Goal: Information Seeking & Learning: Learn about a topic

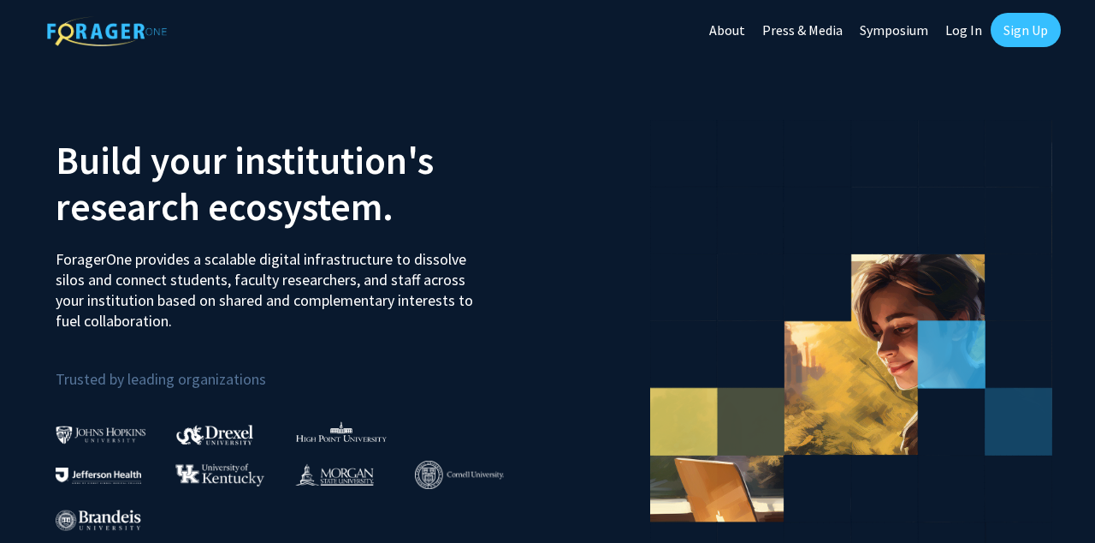
click at [1036, 29] on link "Sign Up" at bounding box center [1026, 30] width 70 height 34
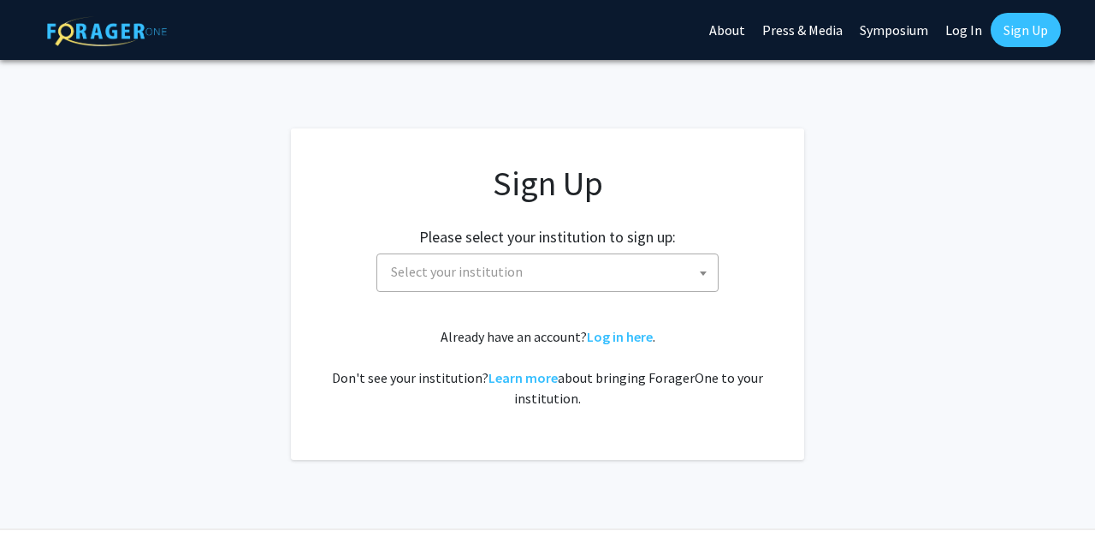
click at [581, 276] on span "Select your institution" at bounding box center [551, 271] width 334 height 35
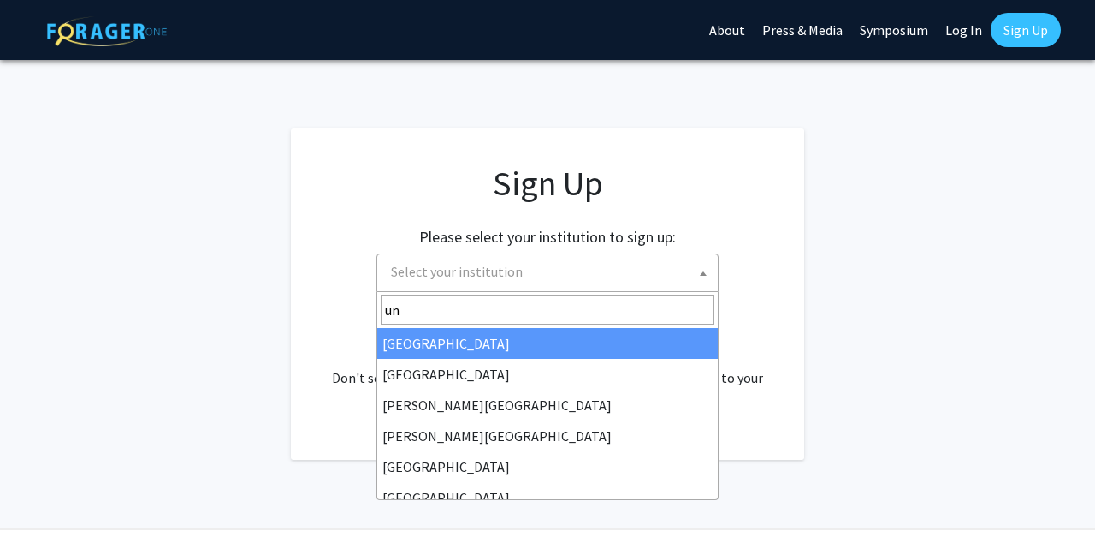
type input "u"
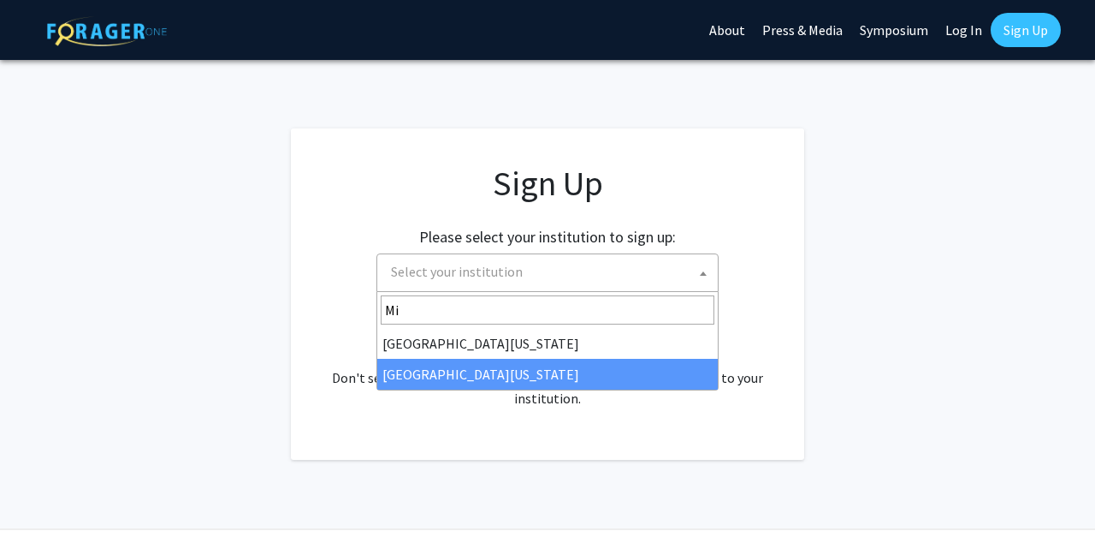
type input "Mi"
select select "33"
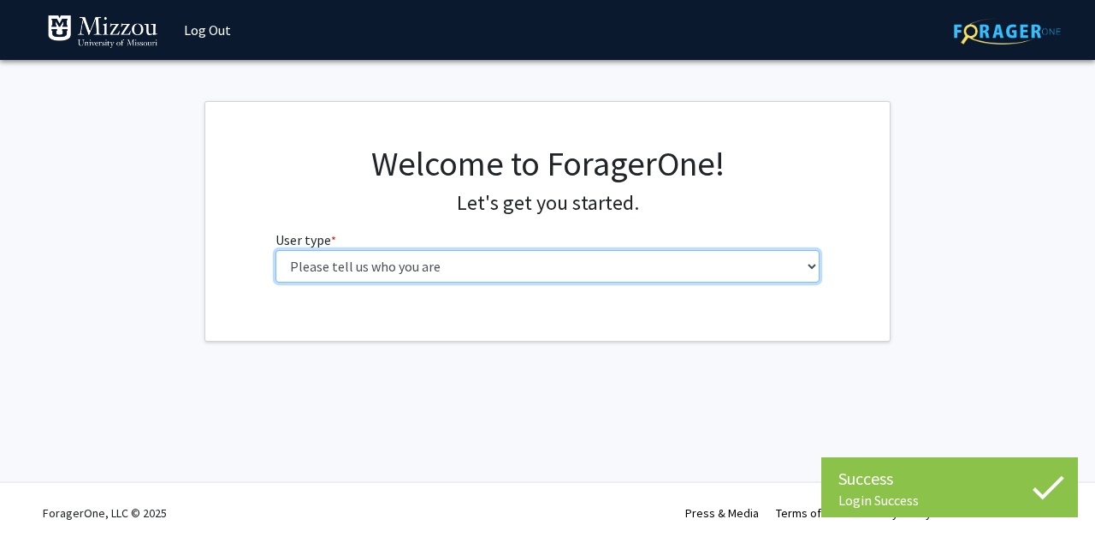
click at [507, 255] on select "Please tell us who you are Undergraduate Student Master's Student Doctoral Cand…" at bounding box center [548, 266] width 545 height 33
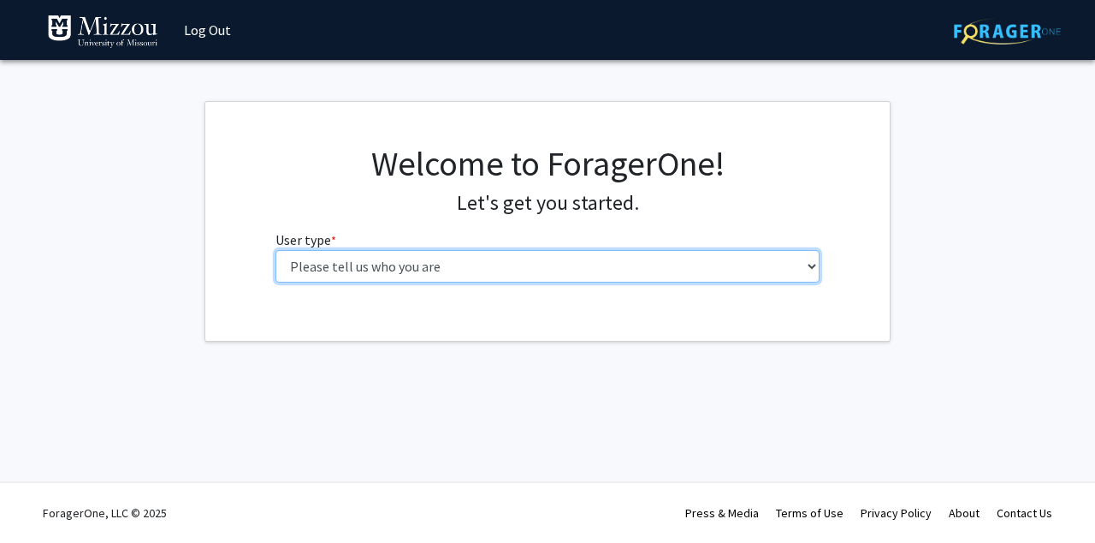
select select "1: undergrad"
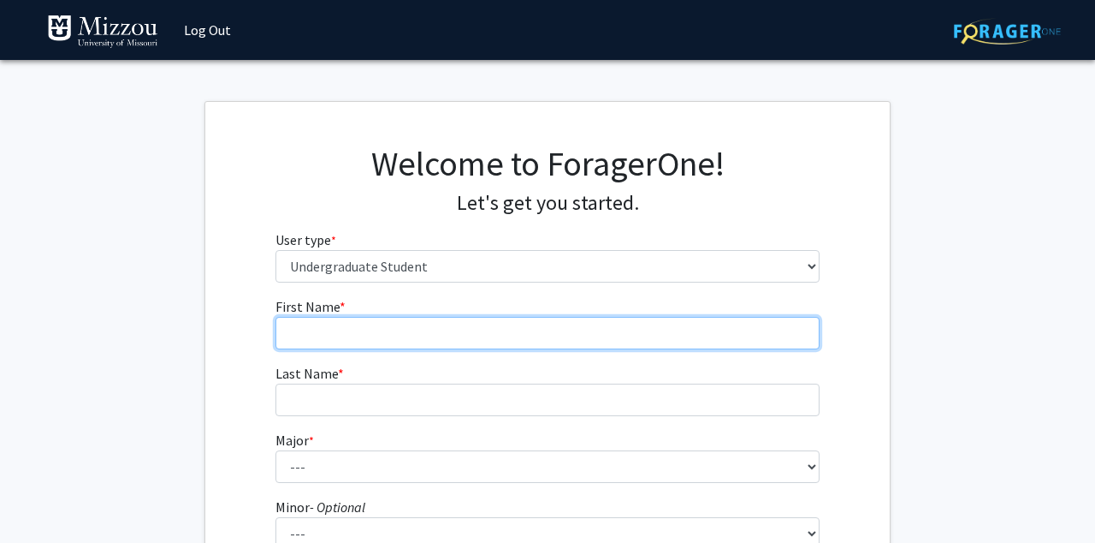
click at [465, 329] on input "First Name * required" at bounding box center [548, 333] width 545 height 33
type input "Madeline"
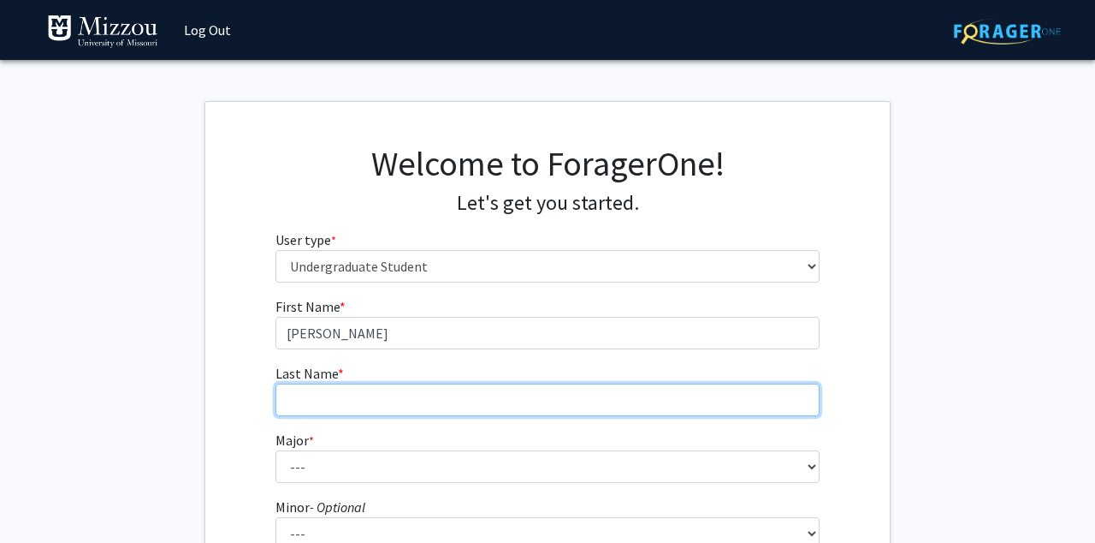
type input "Bunke"
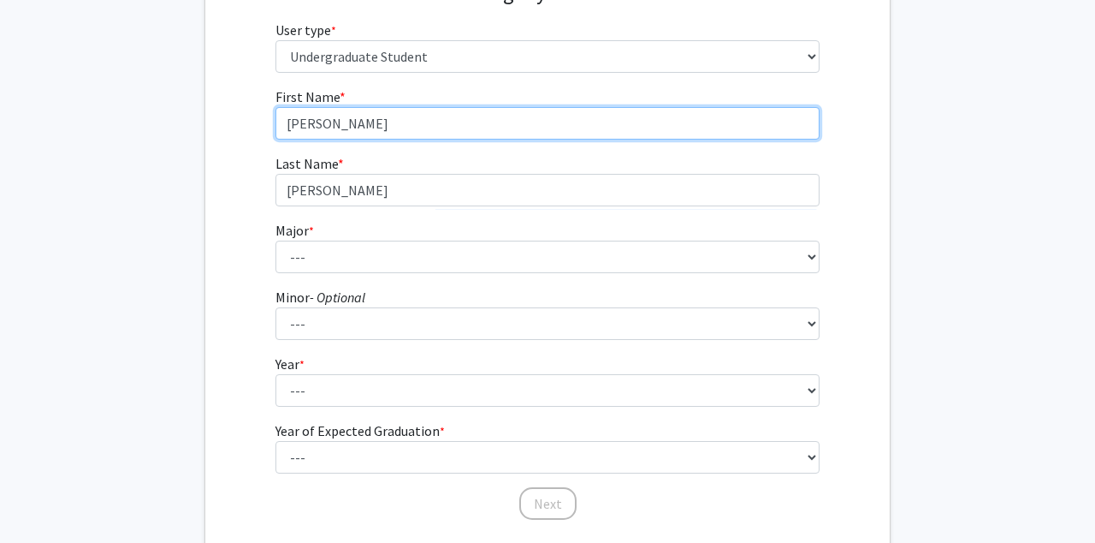
scroll to position [212, 0]
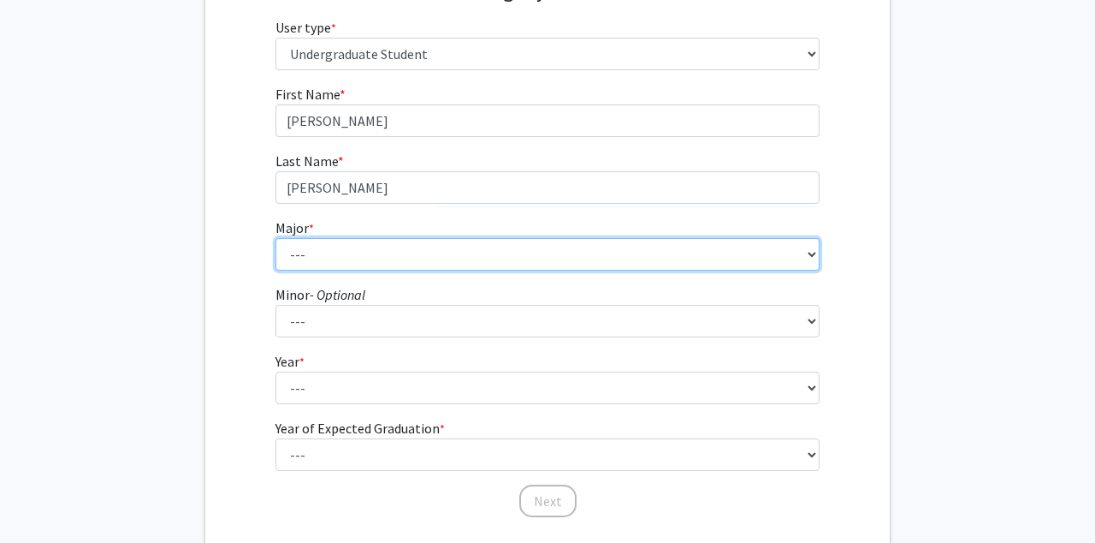
click at [418, 253] on select "--- Agribusiness Management Agricultural Education Agricultural Education: Comm…" at bounding box center [548, 254] width 545 height 33
select select "134: 2627"
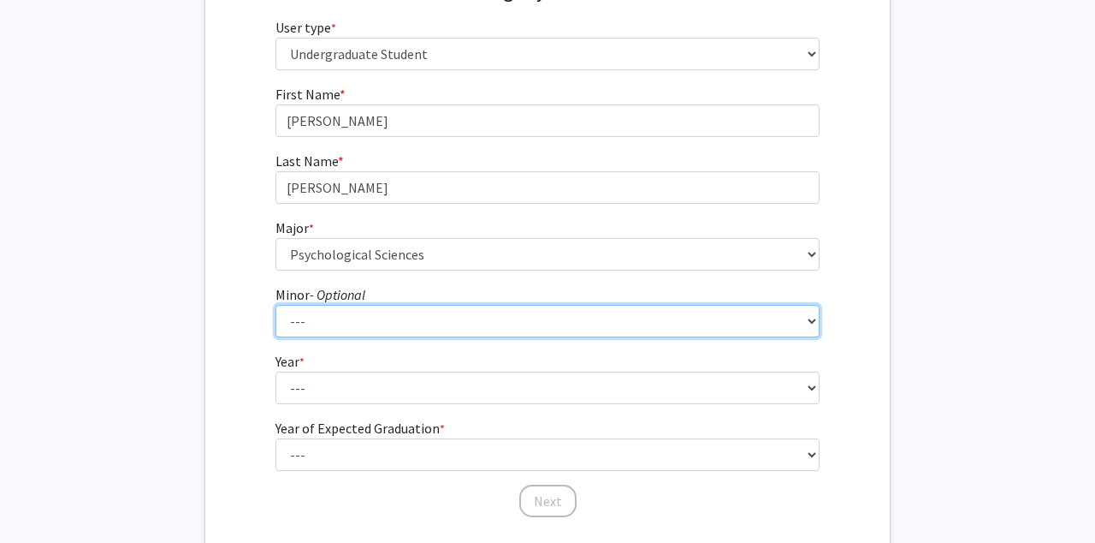
click at [339, 317] on select "--- Accountancy Aerospace Engineering Aerospace Studies Agribusiness Management…" at bounding box center [548, 321] width 545 height 33
select select "18: 1974"
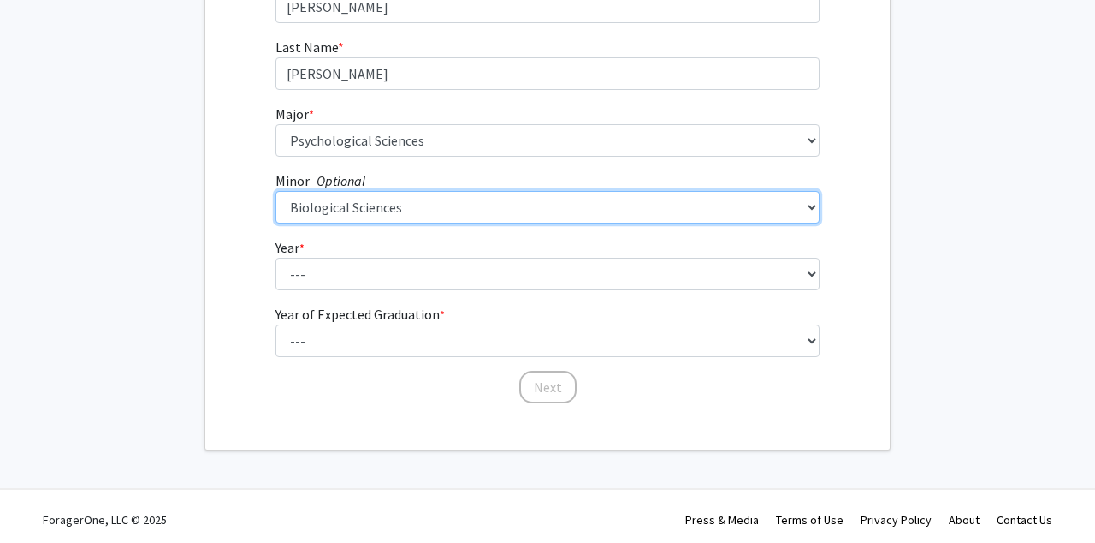
scroll to position [327, 0]
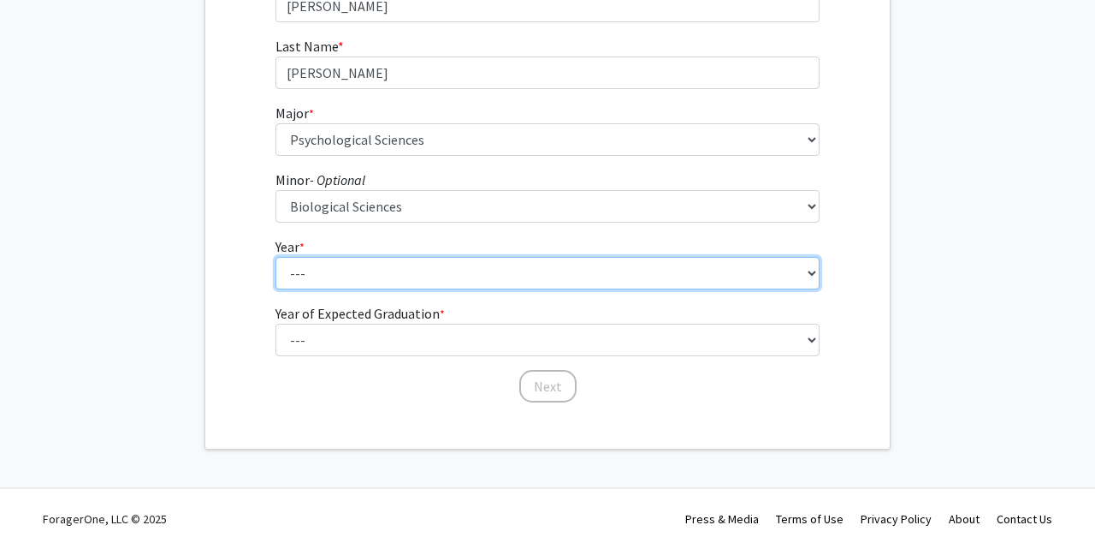
click at [362, 283] on select "--- First-year Sophomore Junior Senior Postbaccalaureate Certificate" at bounding box center [548, 273] width 545 height 33
select select "2: sophomore"
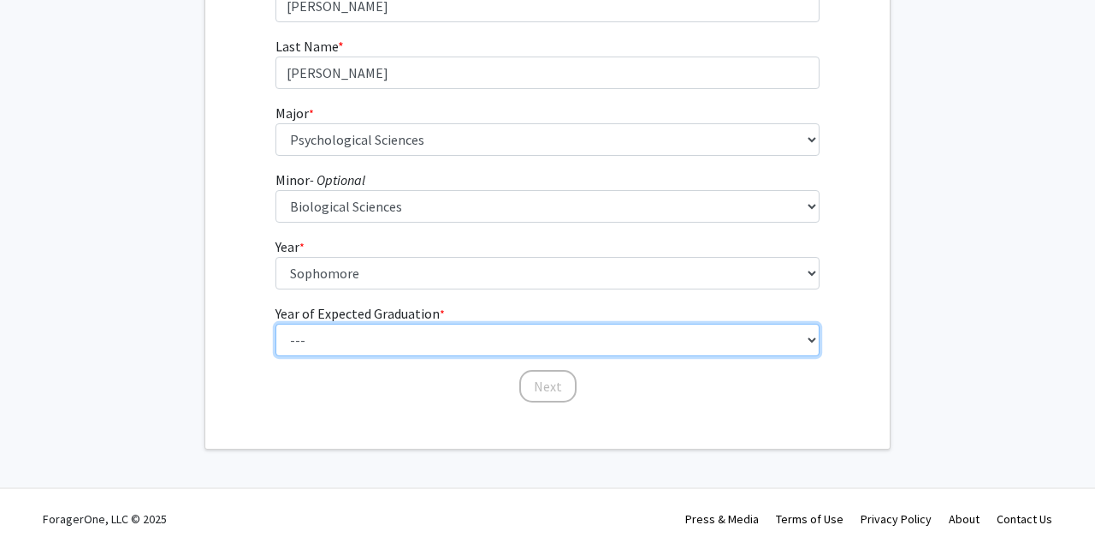
click at [358, 342] on select "--- 2025 2026 2027 2028 2029 2030 2031 2032 2033 2034" at bounding box center [548, 339] width 545 height 33
select select "4: 2028"
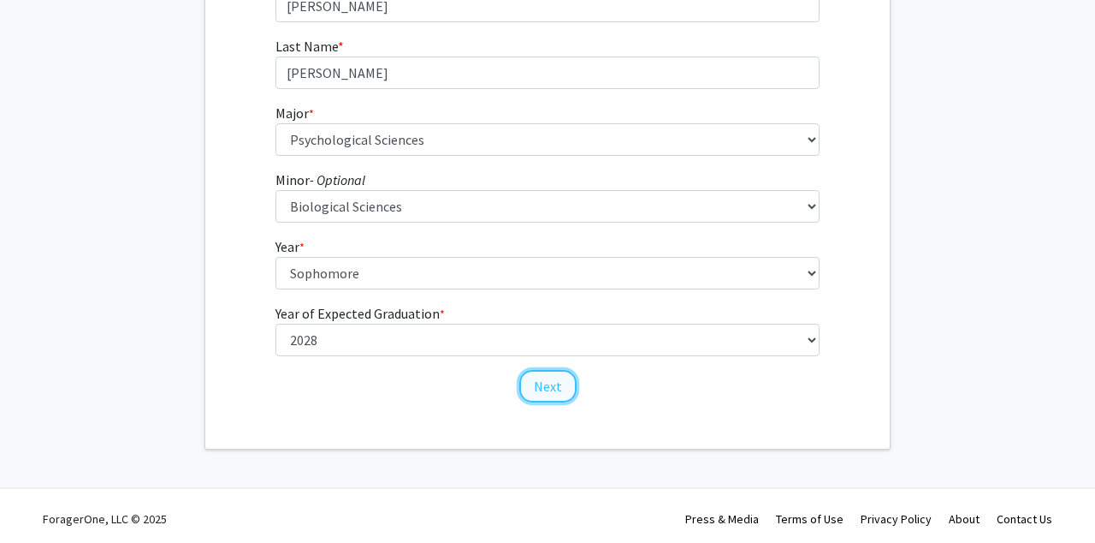
click at [546, 393] on button "Next" at bounding box center [547, 386] width 57 height 33
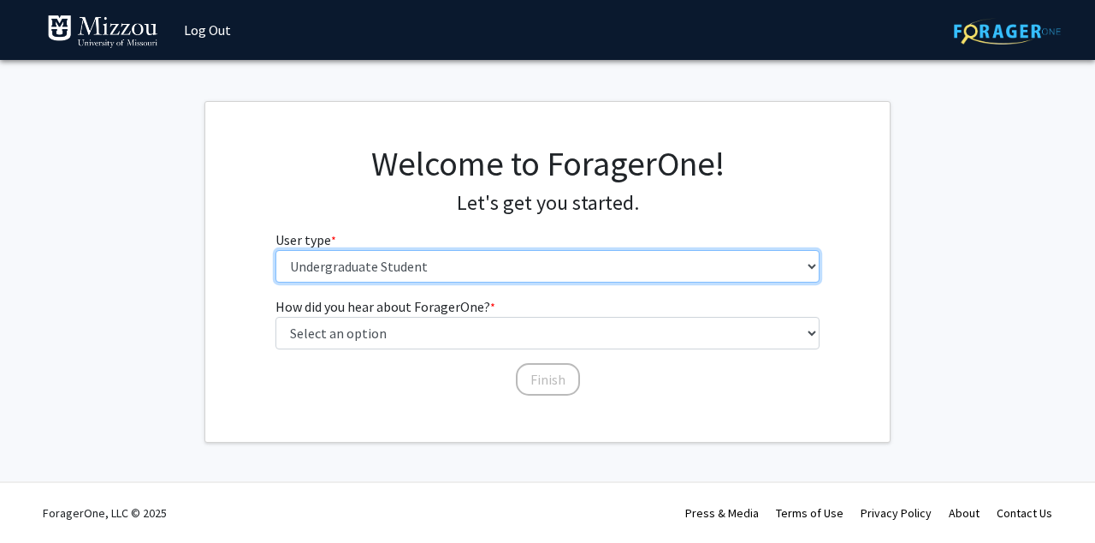
click at [415, 259] on select "Please tell us who you are Undergraduate Student Master's Student Doctoral Cand…" at bounding box center [548, 266] width 545 height 33
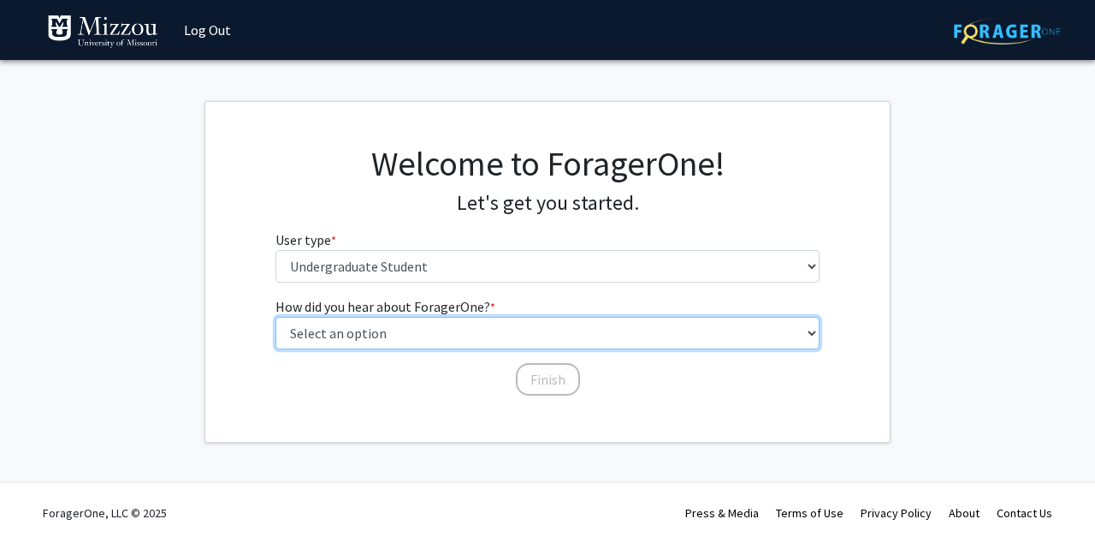
click at [480, 323] on select "Select an option Peer/student recommendation Faculty/staff recommendation Unive…" at bounding box center [548, 333] width 545 height 33
select select "2: faculty_recommendation"
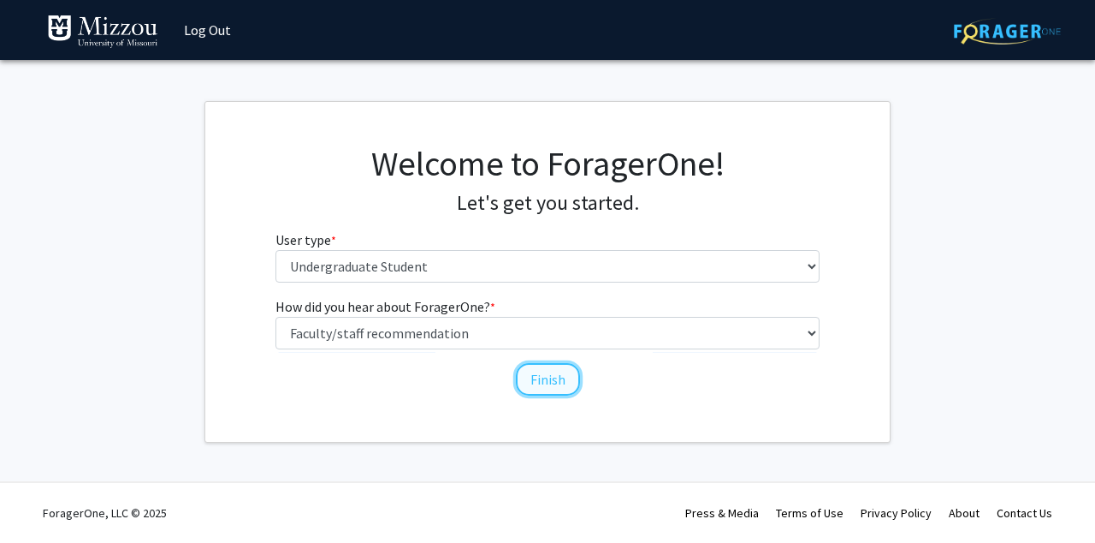
click at [531, 384] on button "Finish" at bounding box center [548, 379] width 64 height 33
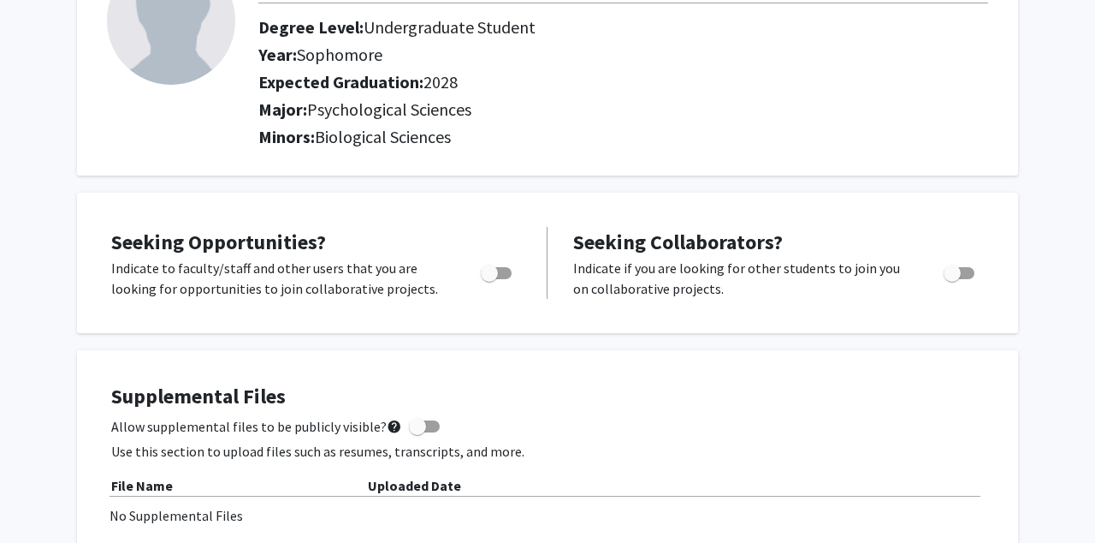
scroll to position [158, 0]
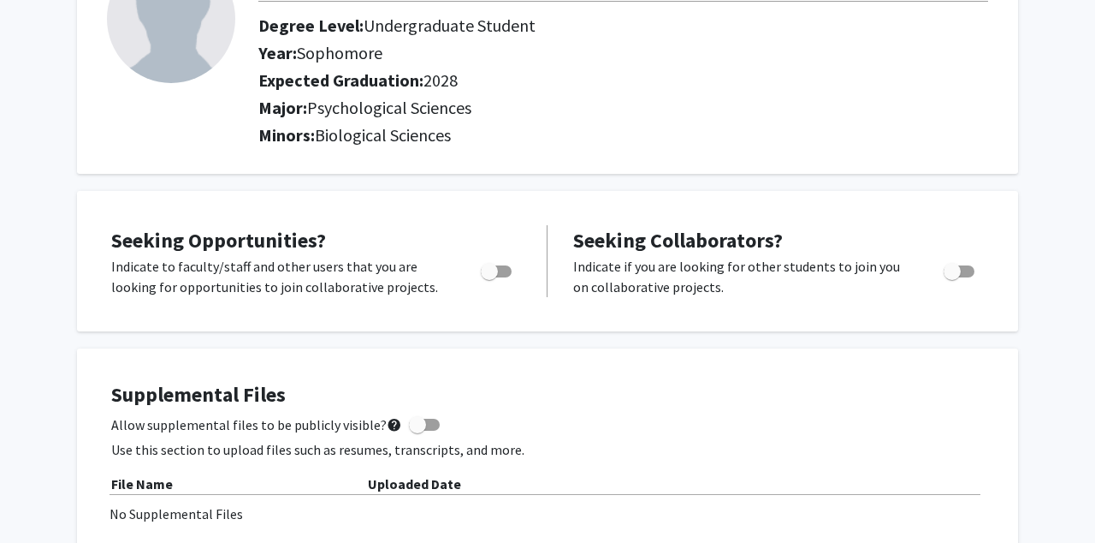
click at [489, 276] on span "Toggle" at bounding box center [489, 271] width 17 height 17
click at [489, 277] on input "Are you actively seeking opportunities?" at bounding box center [489, 277] width 1 height 1
checkbox input "true"
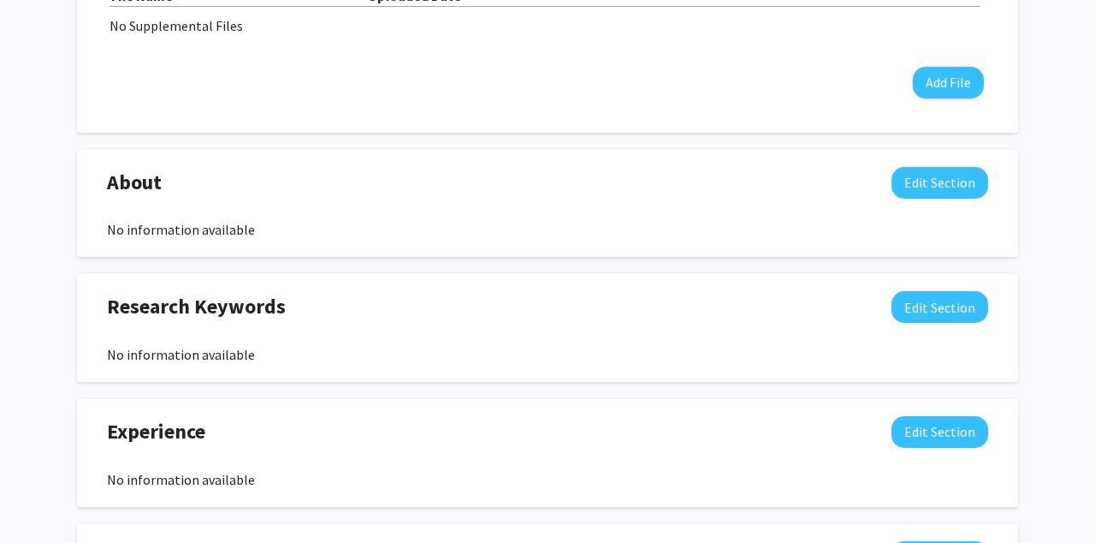
scroll to position [691, 0]
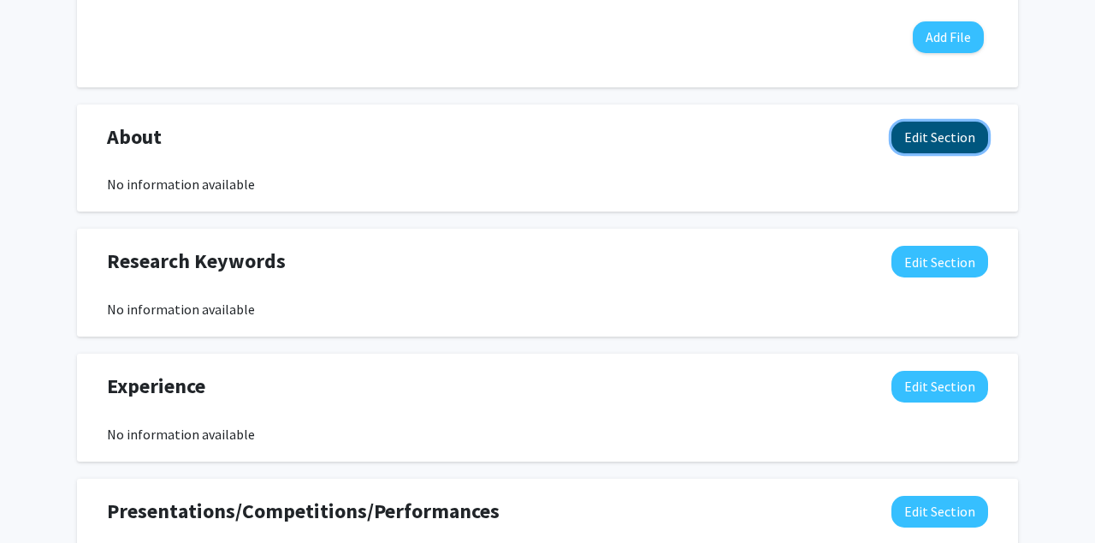
click at [951, 123] on button "Edit Section" at bounding box center [940, 138] width 97 height 32
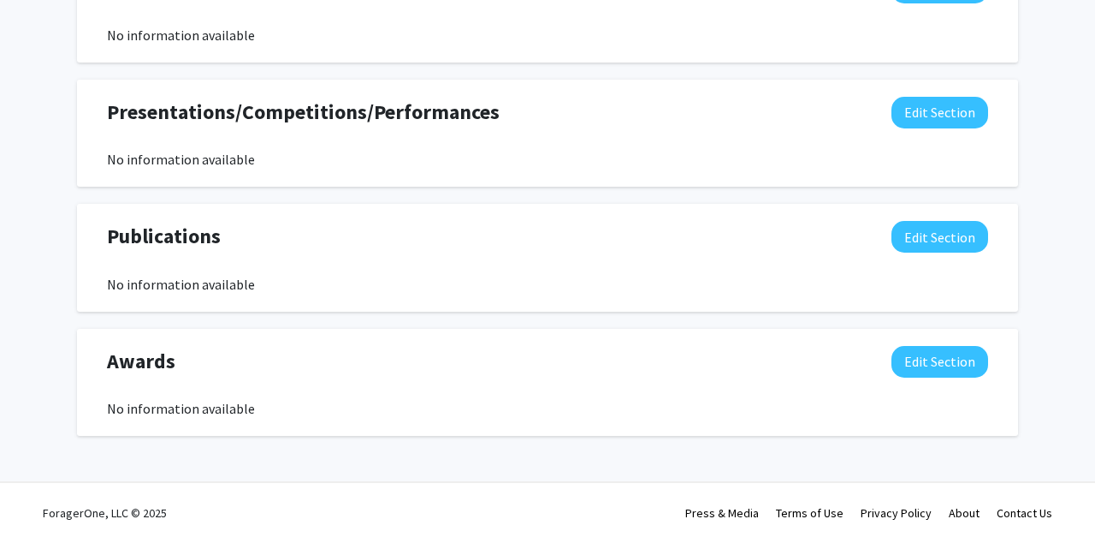
scroll to position [0, 0]
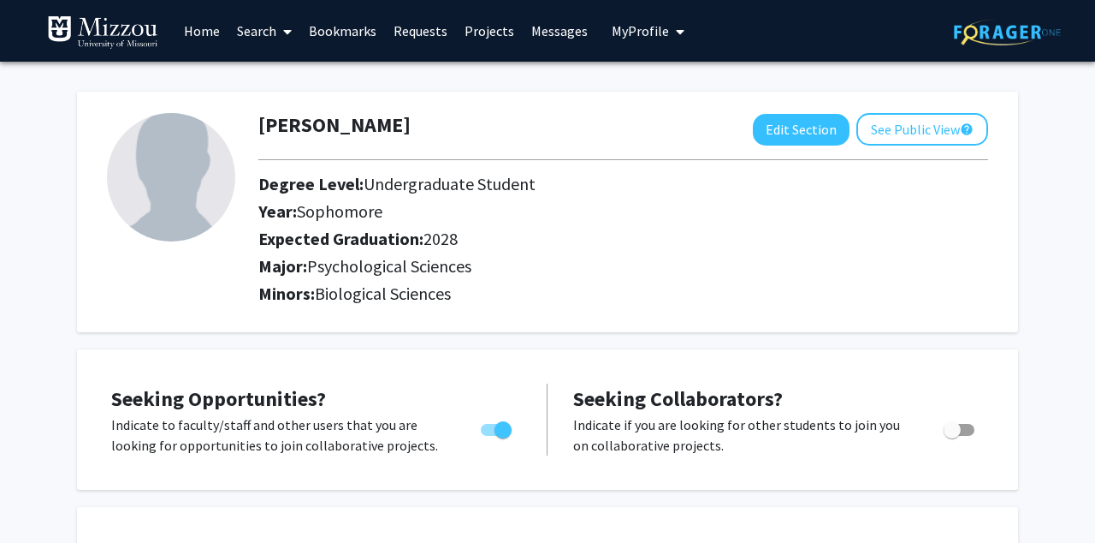
click at [258, 33] on link "Search" at bounding box center [264, 31] width 72 height 60
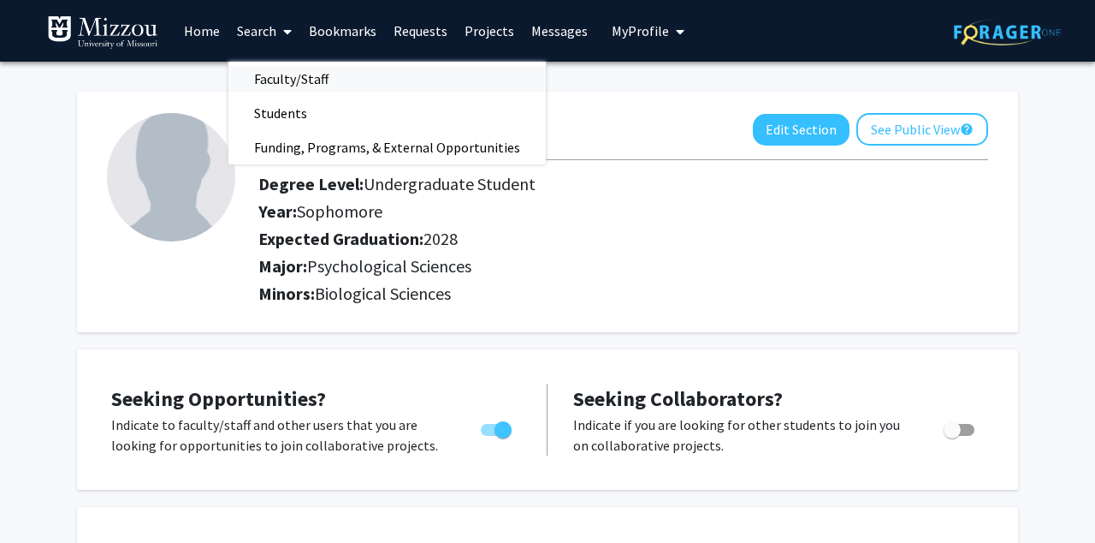
click at [284, 80] on span "Faculty/Staff" at bounding box center [291, 79] width 126 height 34
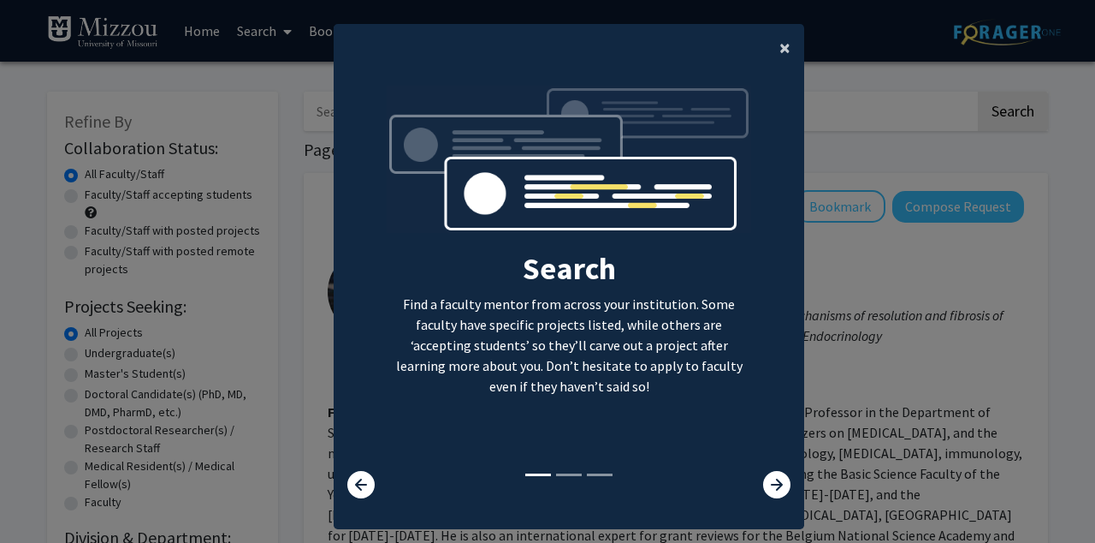
click at [786, 44] on span "×" at bounding box center [785, 47] width 11 height 27
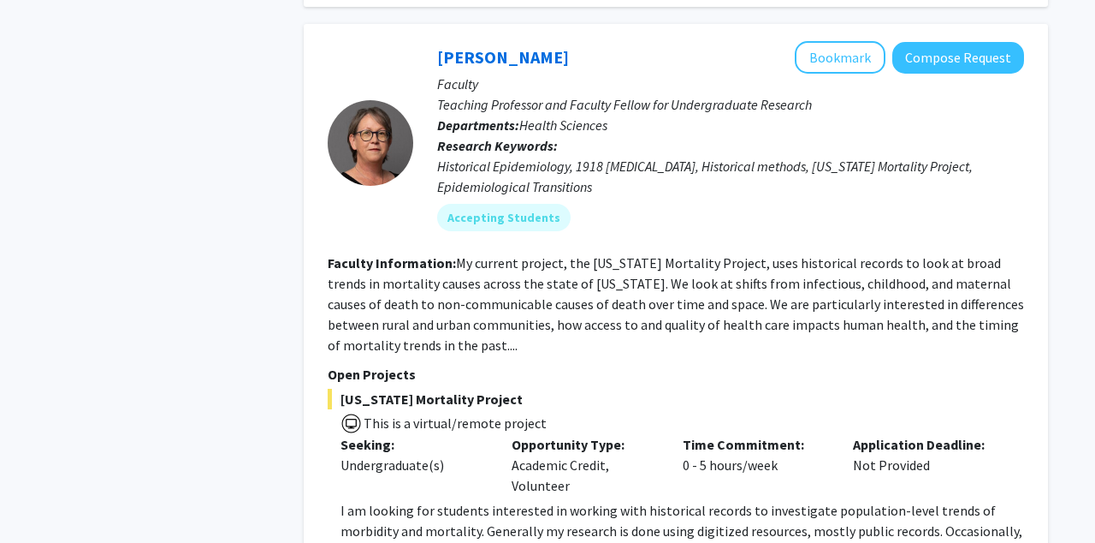
scroll to position [6886, 0]
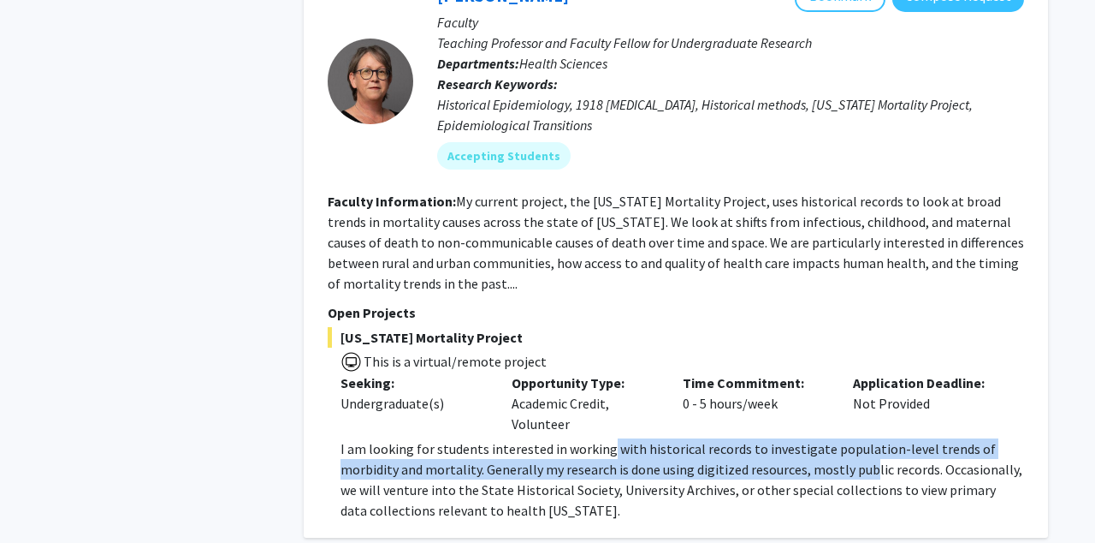
drag, startPoint x: 602, startPoint y: 285, endPoint x: 806, endPoint y: 304, distance: 204.5
click at [807, 438] on p "I am looking for students interested in working with historical records to inve…" at bounding box center [683, 479] width 684 height 82
click at [806, 438] on p "I am looking for students interested in working with historical records to inve…" at bounding box center [683, 479] width 684 height 82
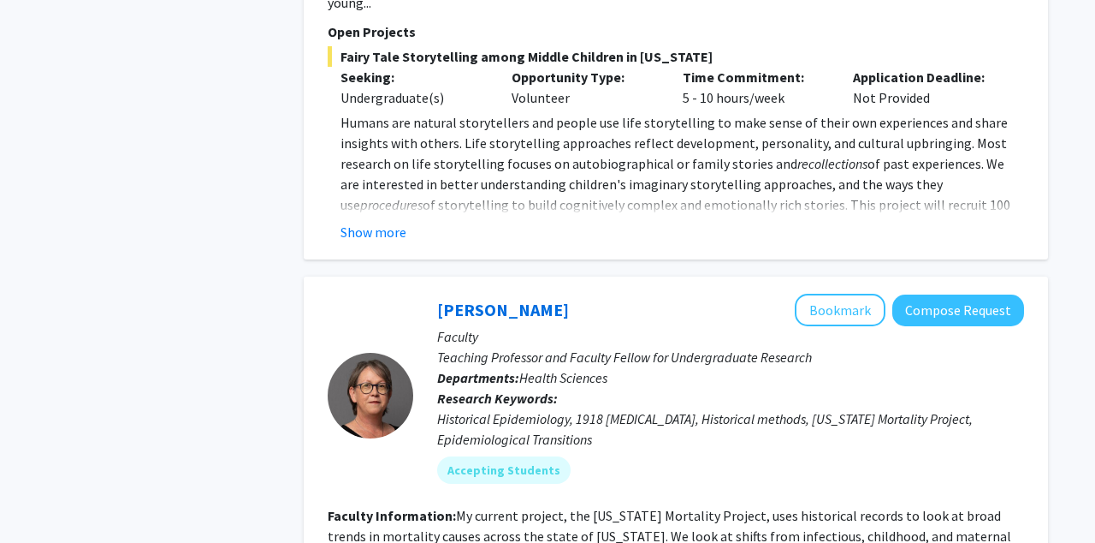
scroll to position [6568, 0]
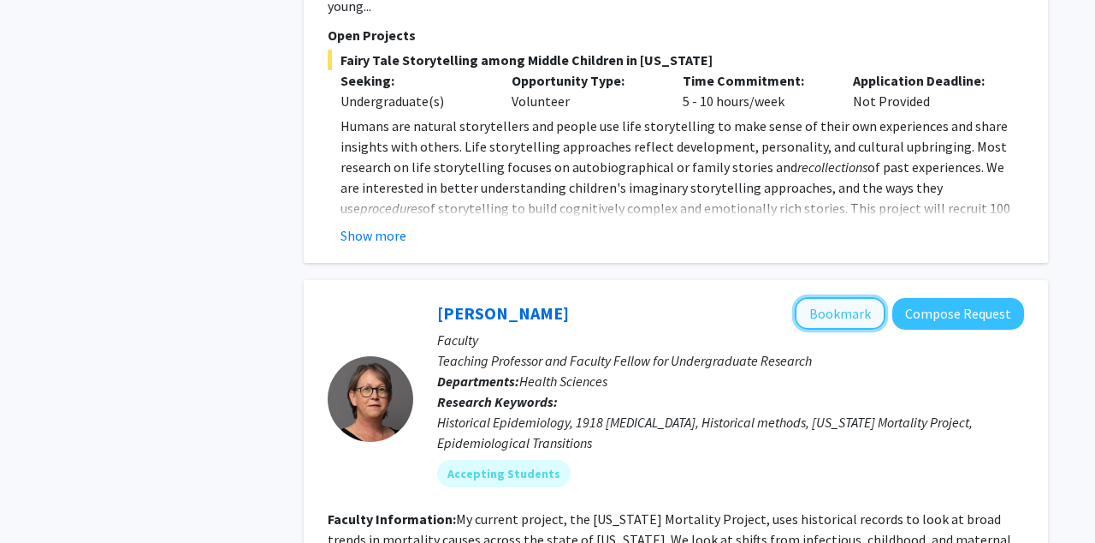
click at [844, 297] on button "Bookmark" at bounding box center [840, 313] width 91 height 33
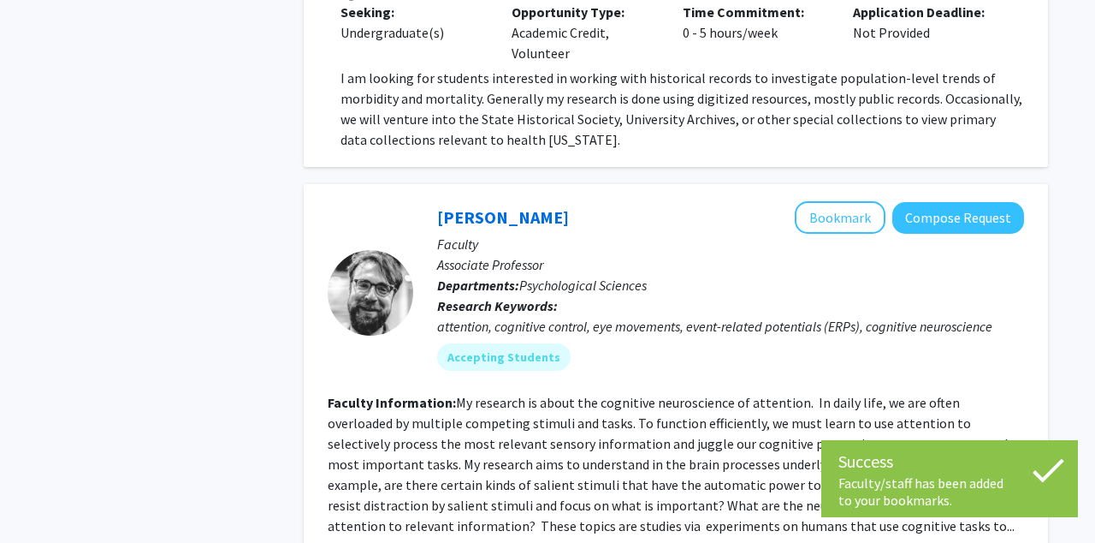
scroll to position [7270, 0]
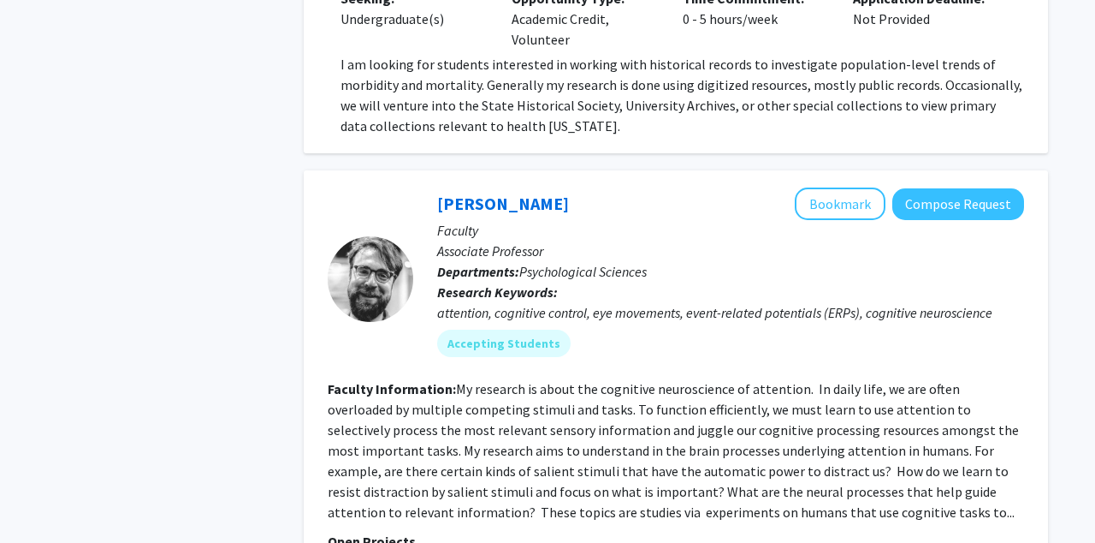
click at [832, 170] on div "Nicholas Gaspelin Bookmark Compose Request Faculty Associate Professor Departme…" at bounding box center [676, 479] width 744 height 619
click at [839, 187] on button "Bookmark" at bounding box center [840, 203] width 91 height 33
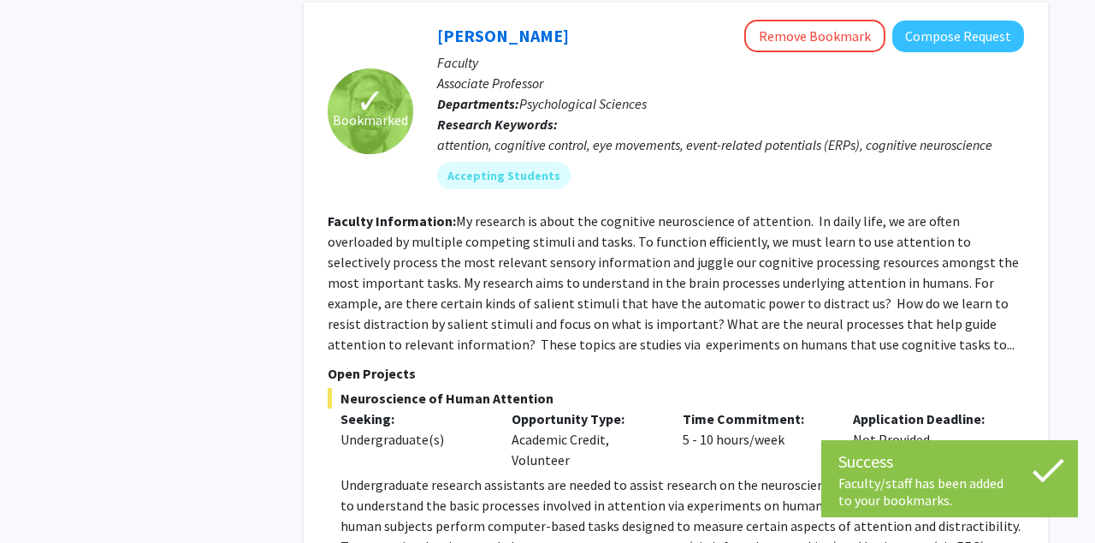
scroll to position [7541, 0]
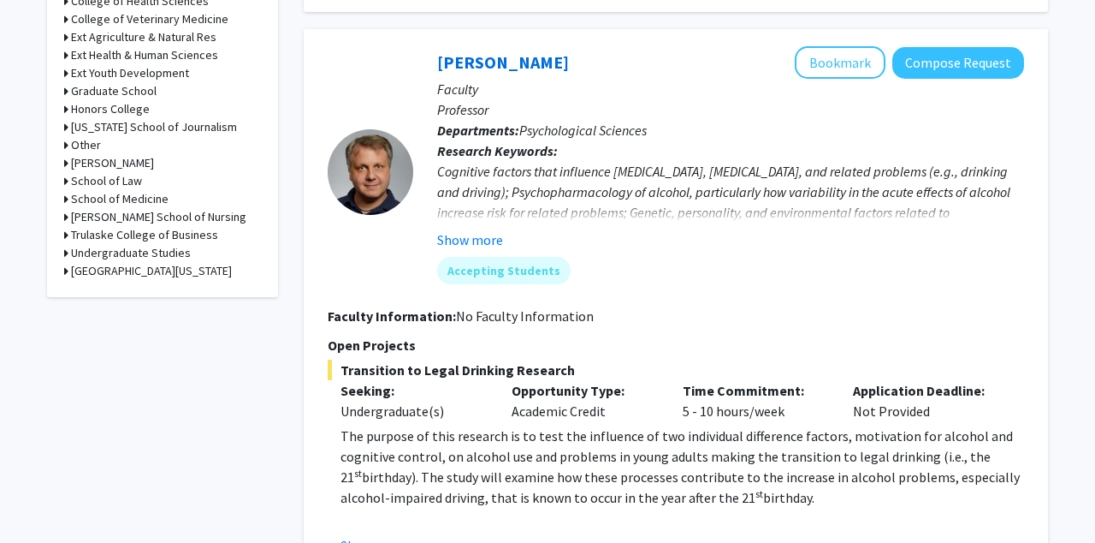
scroll to position [848, 0]
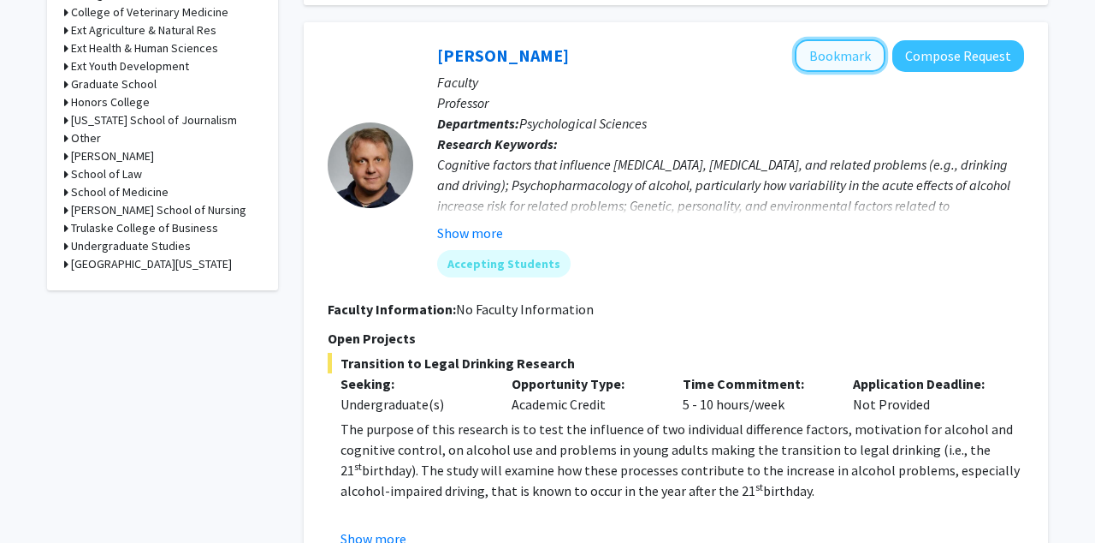
click at [849, 39] on button "Bookmark" at bounding box center [840, 55] width 91 height 33
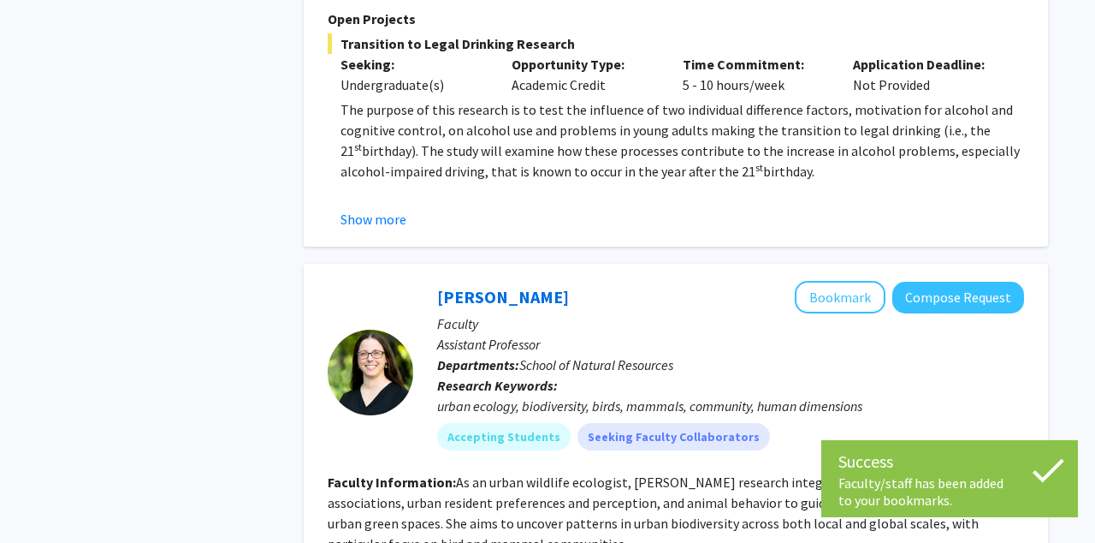
scroll to position [1179, 0]
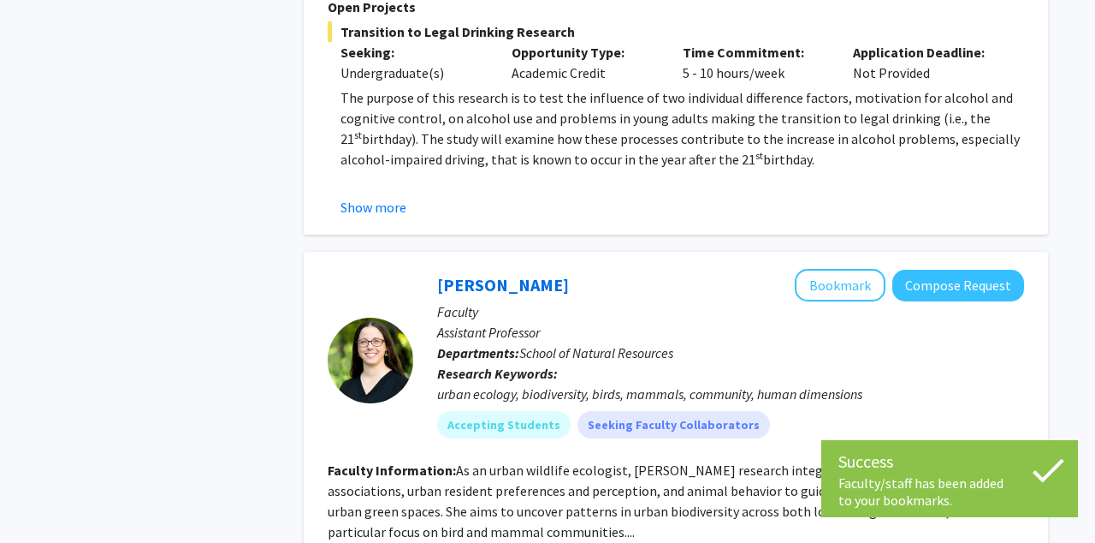
drag, startPoint x: 671, startPoint y: 51, endPoint x: 798, endPoint y: 52, distance: 126.6
click at [798, 52] on div "Time Commitment: 5 - 10 hours/week" at bounding box center [755, 62] width 171 height 41
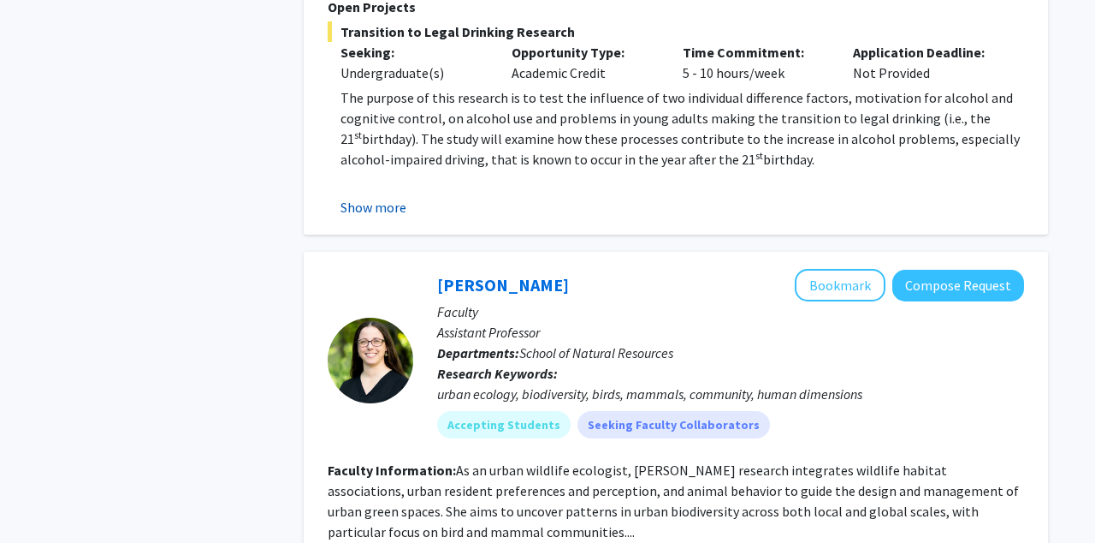
click at [385, 197] on button "Show more" at bounding box center [374, 207] width 66 height 21
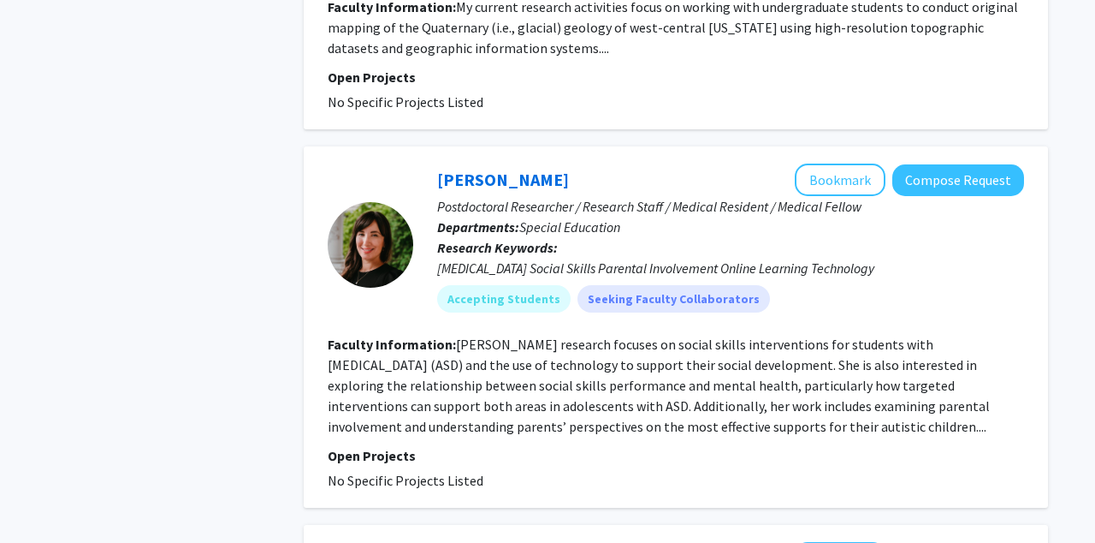
scroll to position [3638, 0]
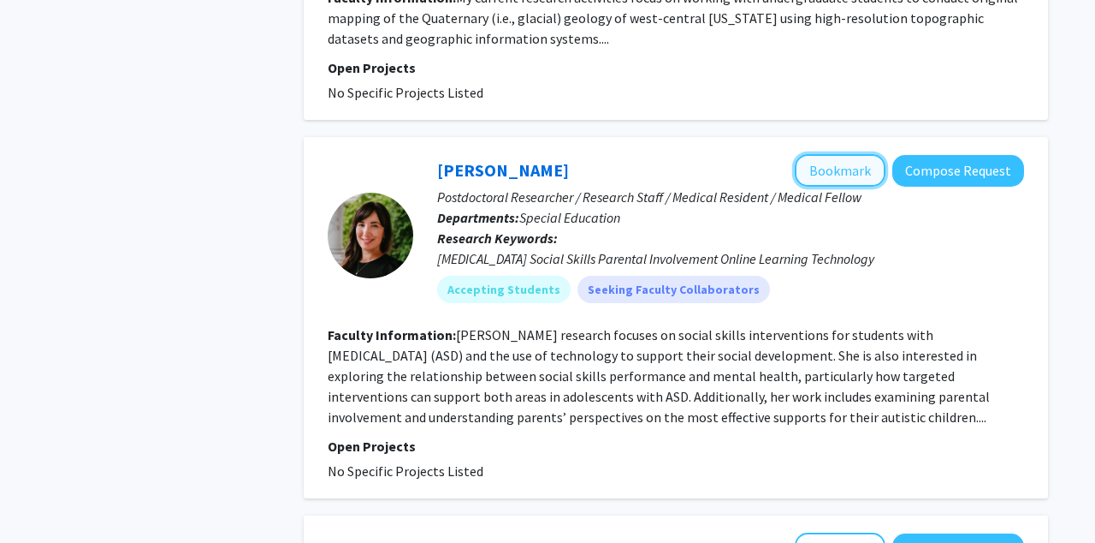
click at [856, 154] on button "Bookmark" at bounding box center [840, 170] width 91 height 33
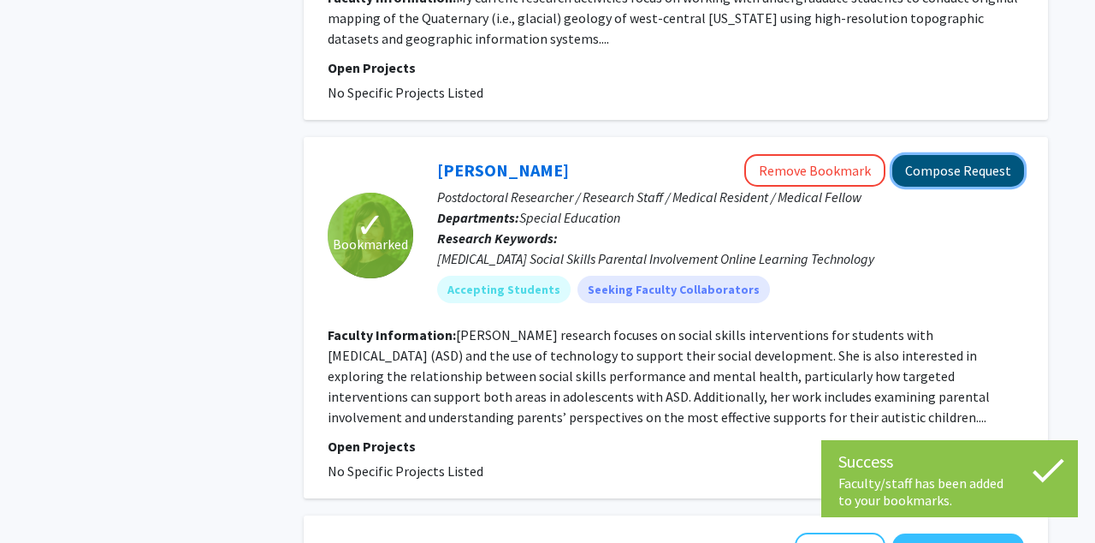
click at [959, 155] on button "Compose Request" at bounding box center [959, 171] width 132 height 32
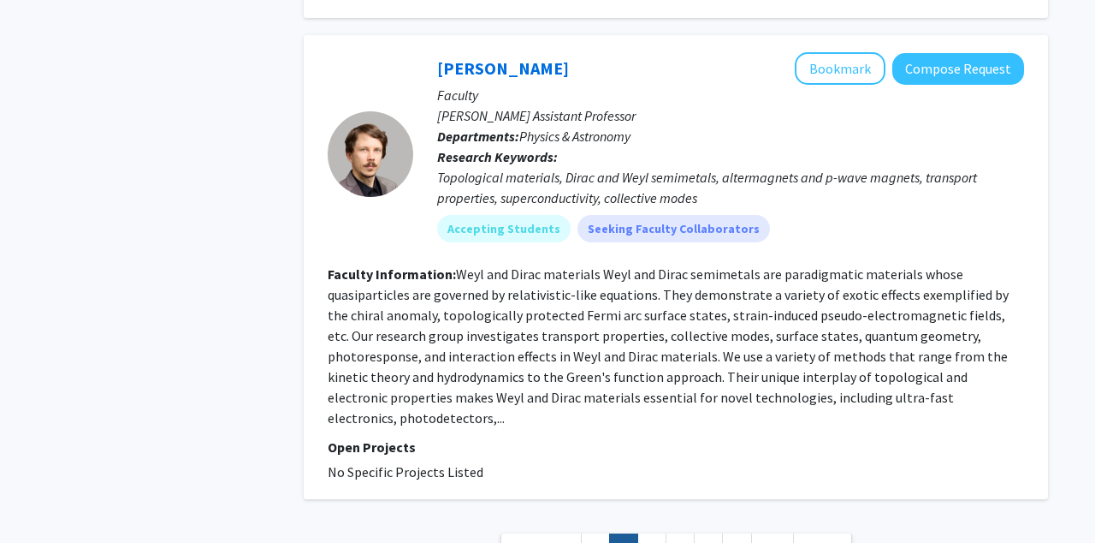
scroll to position [4406, 0]
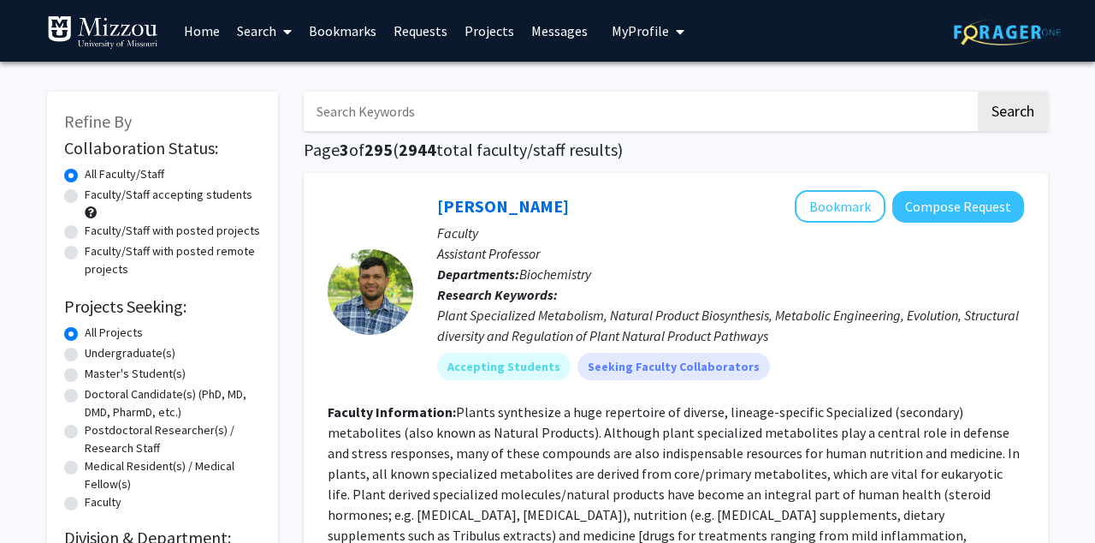
click at [653, 41] on button "My Profile" at bounding box center [648, 31] width 83 height 62
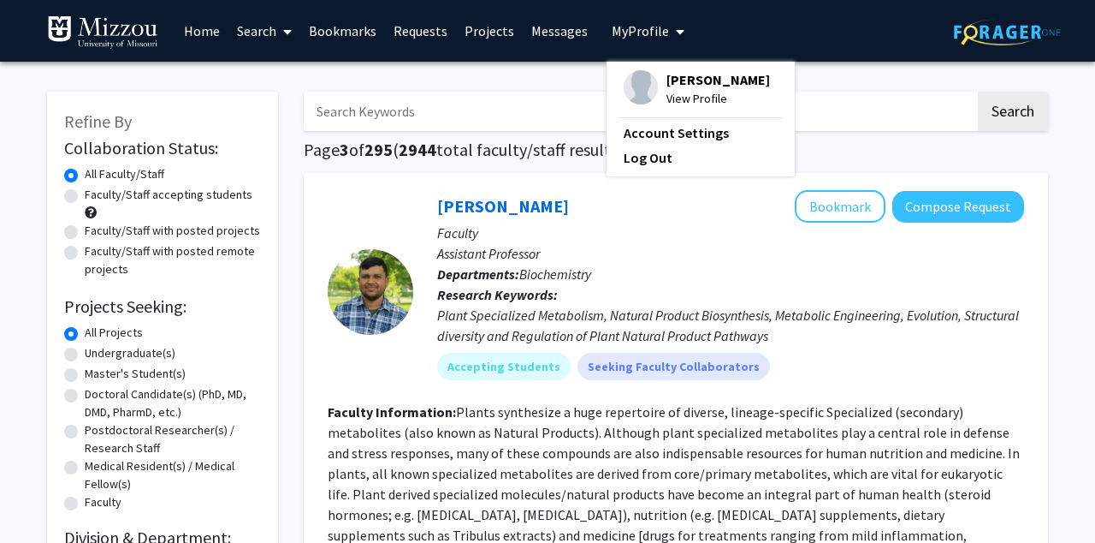
click at [669, 99] on span "View Profile" at bounding box center [719, 98] width 104 height 19
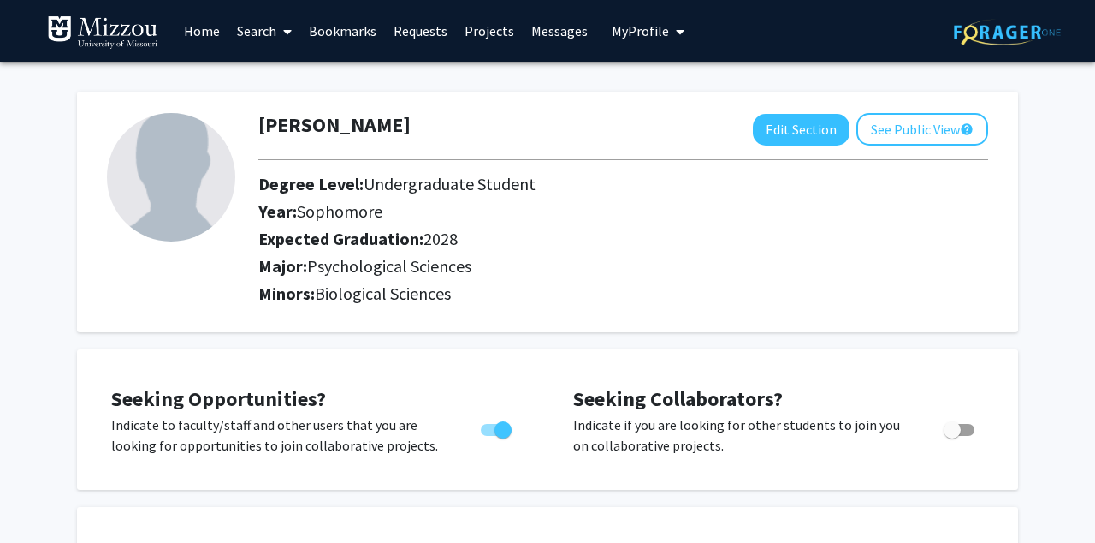
click at [161, 188] on img at bounding box center [171, 177] width 128 height 128
click at [808, 131] on button "Edit Section" at bounding box center [801, 130] width 97 height 32
select select "sophomore"
select select "2028"
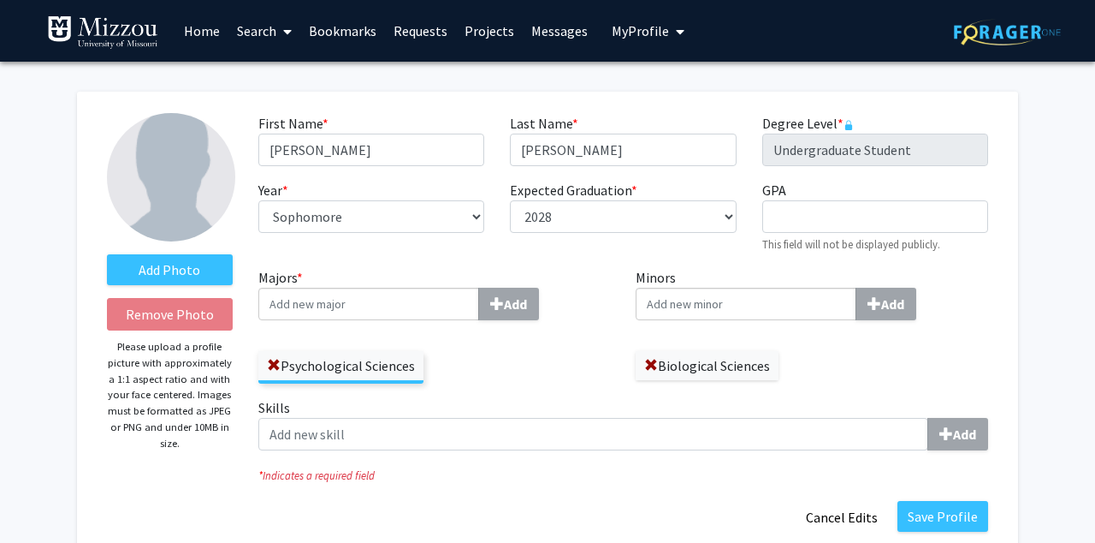
click at [400, 296] on input "Majors * Add" at bounding box center [368, 304] width 221 height 33
click at [525, 358] on div "Psychological Sciences" at bounding box center [434, 359] width 353 height 50
click at [564, 371] on div "Psychological Sciences" at bounding box center [434, 359] width 353 height 50
click at [198, 265] on label "Add Photo" at bounding box center [170, 269] width 126 height 31
click at [0, 0] on input "Add Photo" at bounding box center [0, 0] width 0 height 0
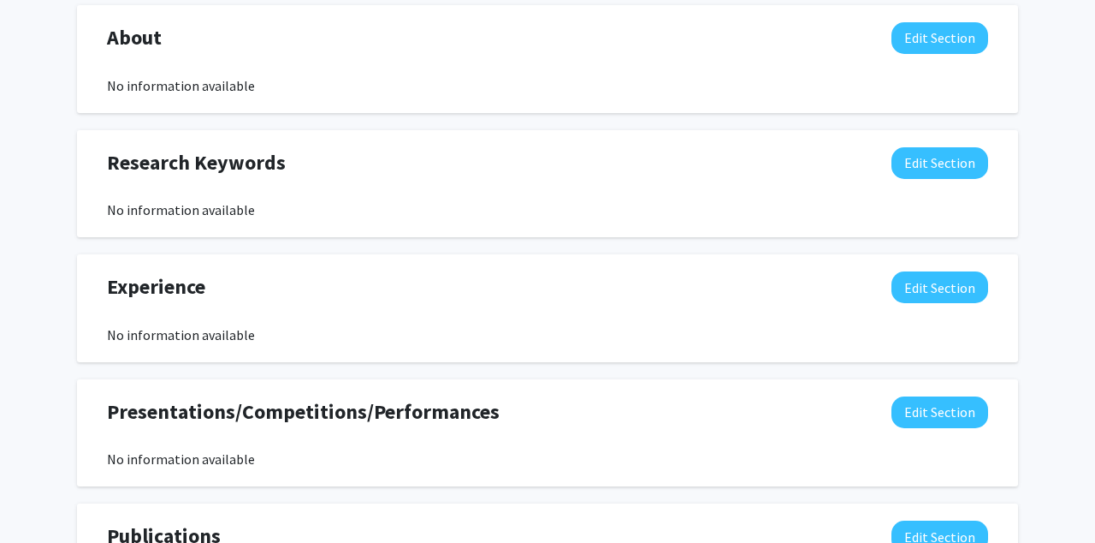
scroll to position [1014, 0]
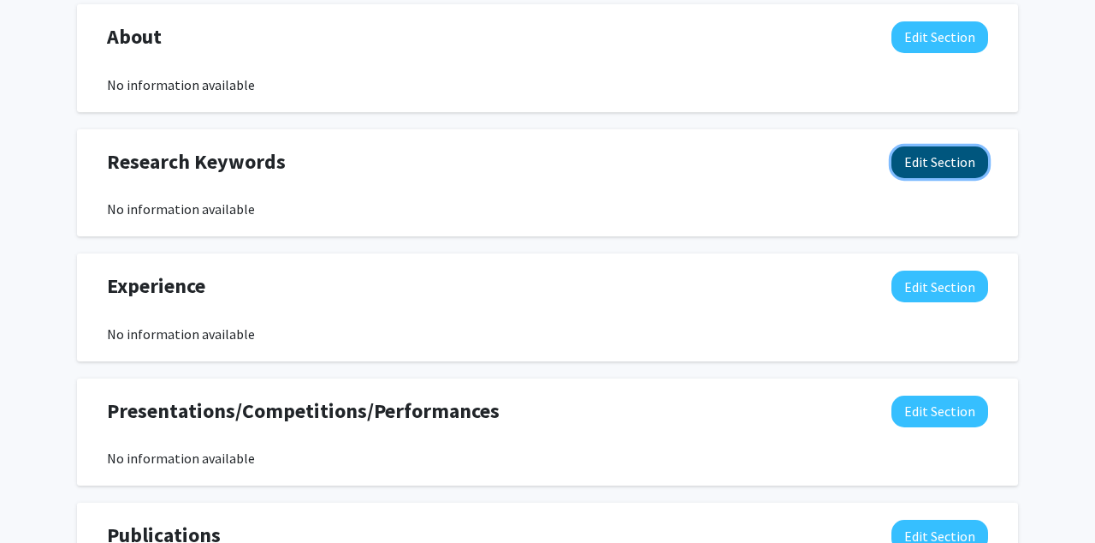
click at [924, 165] on button "Edit Section" at bounding box center [940, 162] width 97 height 32
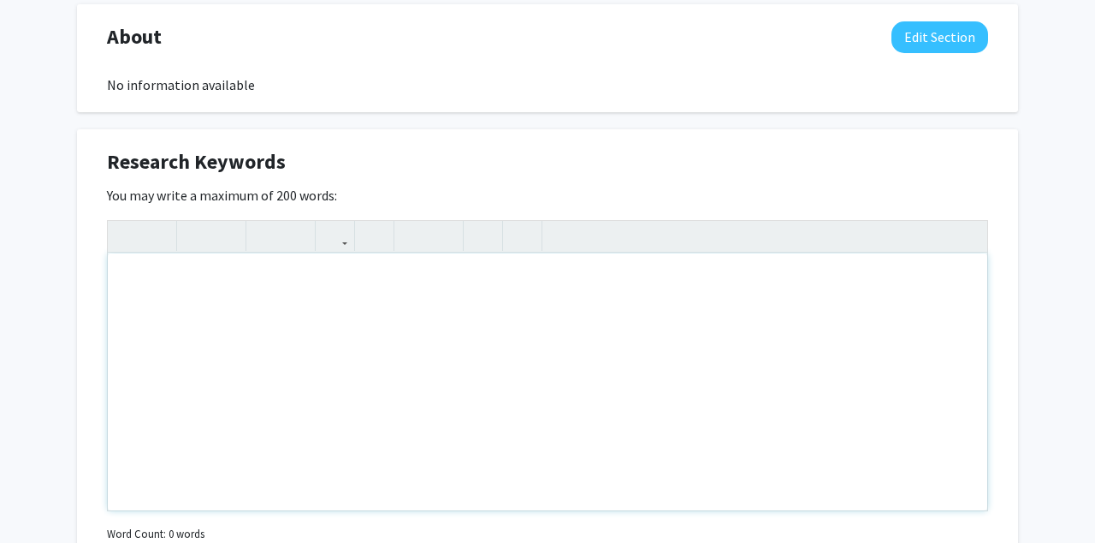
click at [390, 340] on div "Note to users with screen readers: Please deactivate our accessibility plugin f…" at bounding box center [548, 381] width 880 height 257
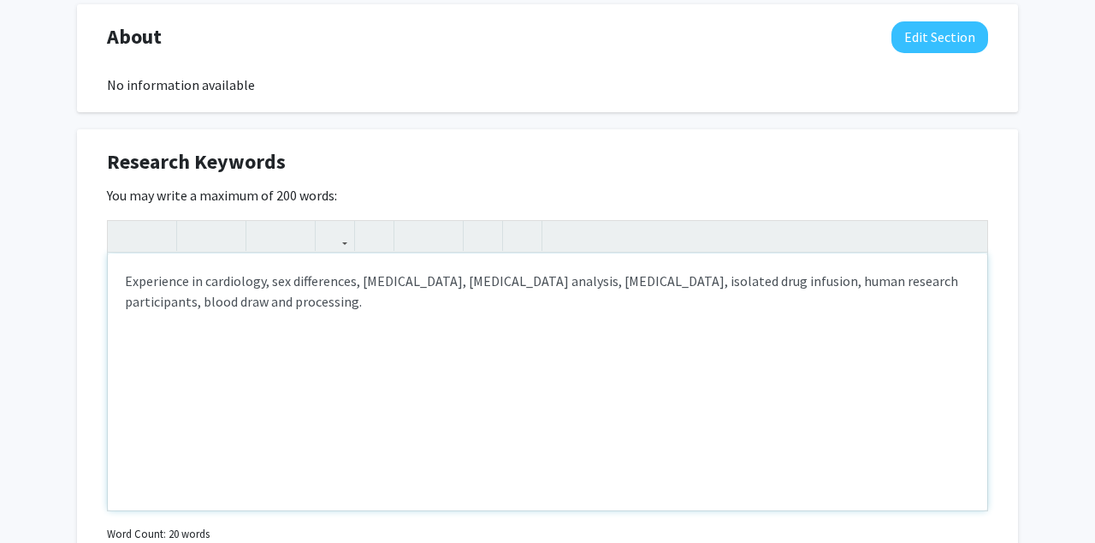
type textarea "Experience in cardiology, sex differences, sleep apnea, EKG analysis, hypoxia, …"
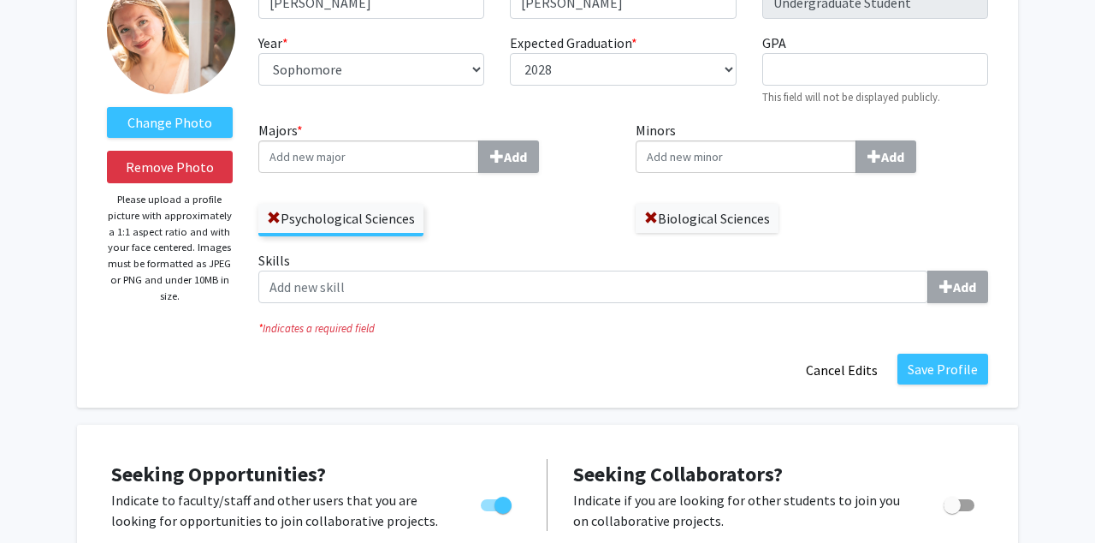
scroll to position [149, 0]
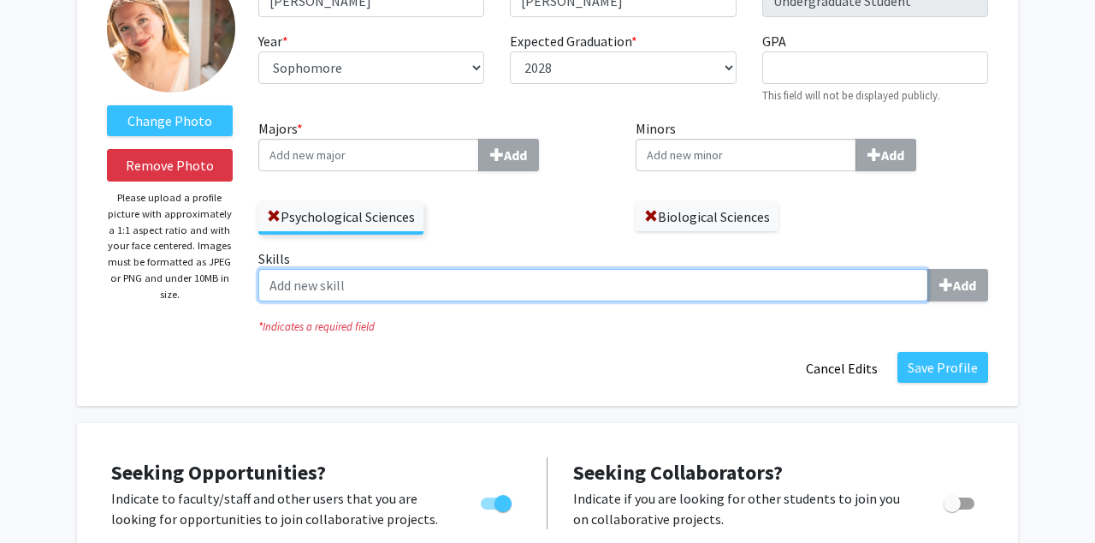
click at [501, 290] on input "Skills Add" at bounding box center [593, 285] width 670 height 33
type input "communication"
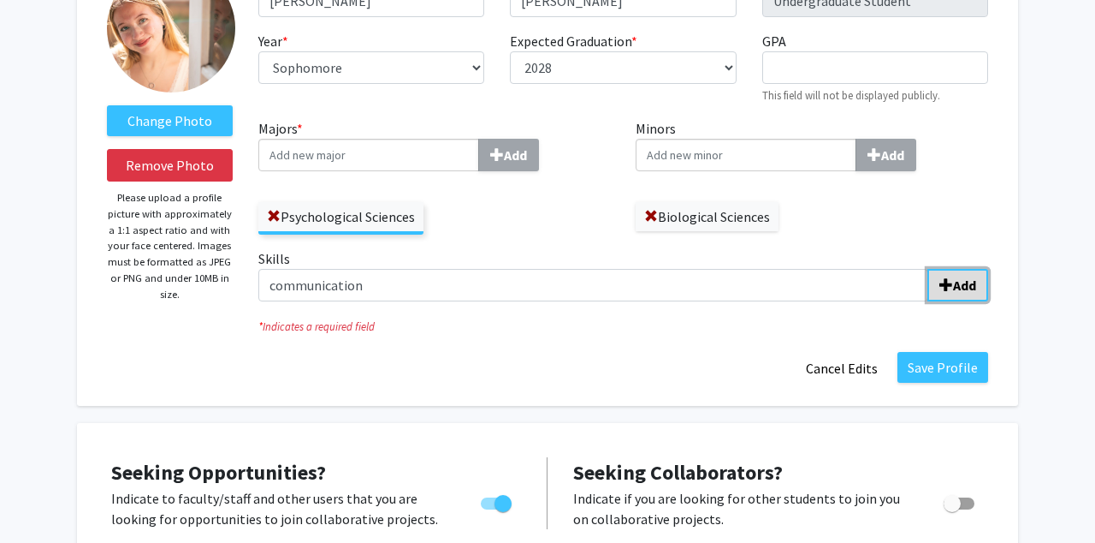
click at [953, 288] on b "Add" at bounding box center [964, 284] width 23 height 17
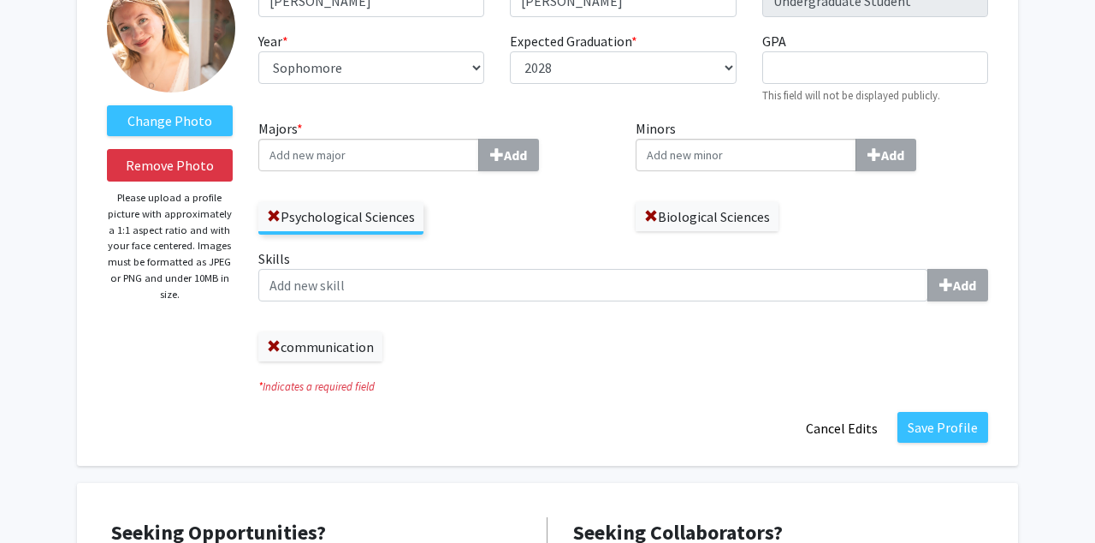
click at [345, 344] on label "communication" at bounding box center [320, 346] width 124 height 29
click at [276, 348] on span at bounding box center [274, 347] width 14 height 14
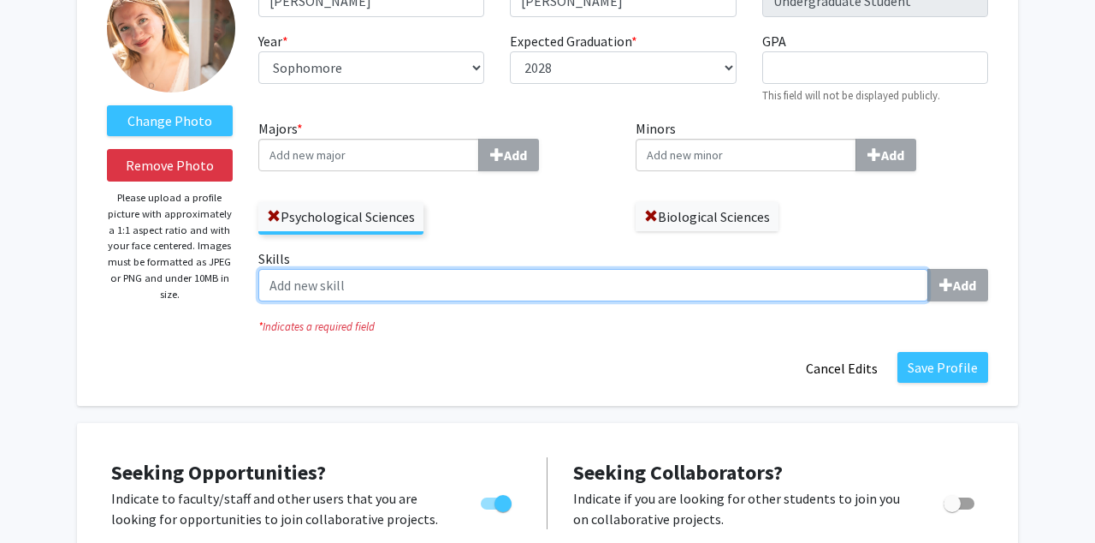
click at [313, 273] on input "Skills Add" at bounding box center [593, 285] width 670 height 33
type input "Communication"
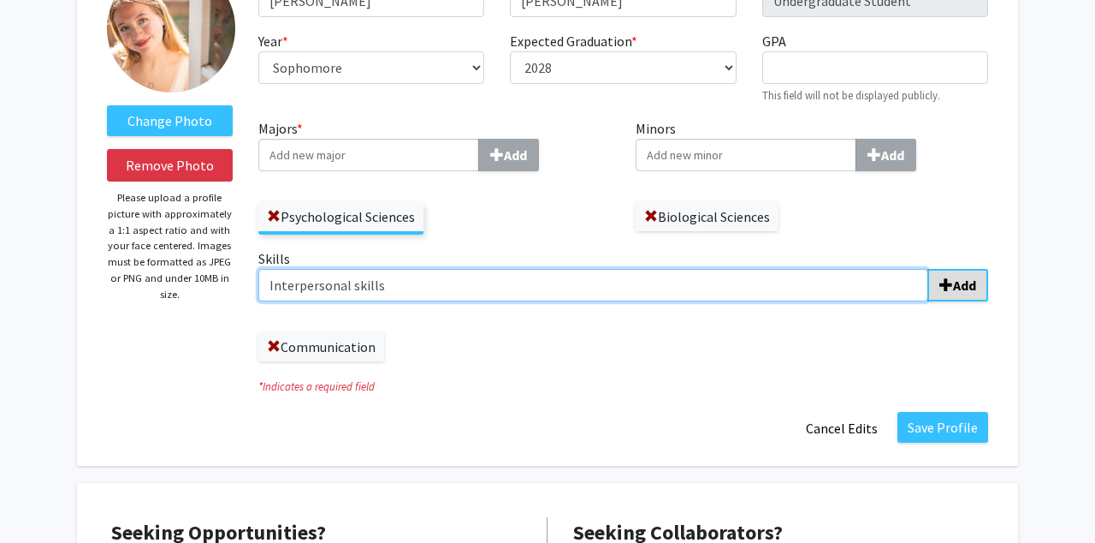
type input "Interpersonal skills"
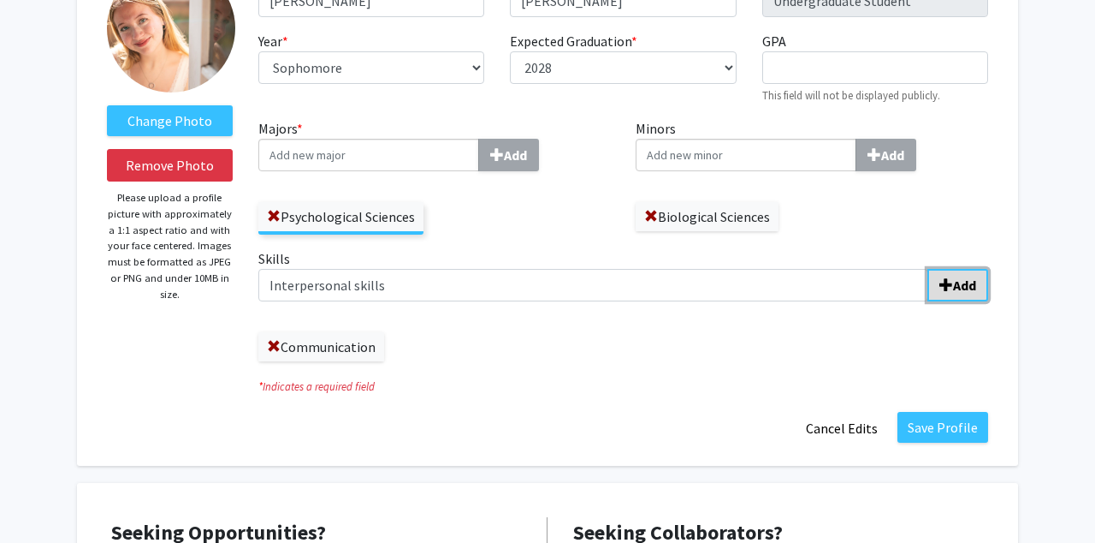
click at [938, 286] on button "Add" at bounding box center [958, 285] width 61 height 33
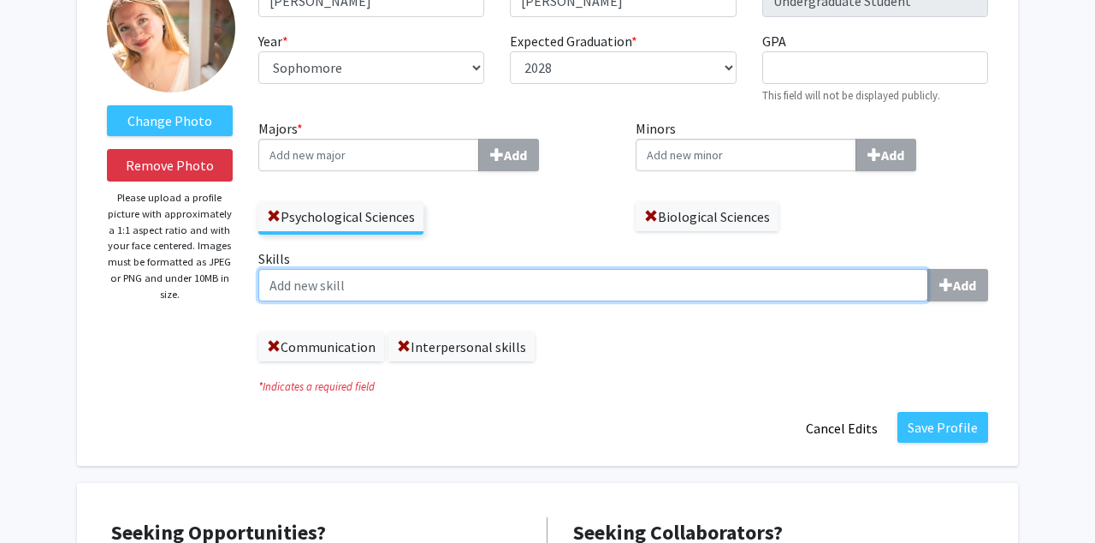
click at [566, 285] on input "Skills Add" at bounding box center [593, 285] width 670 height 33
type input "L"
type input "Data analysis"
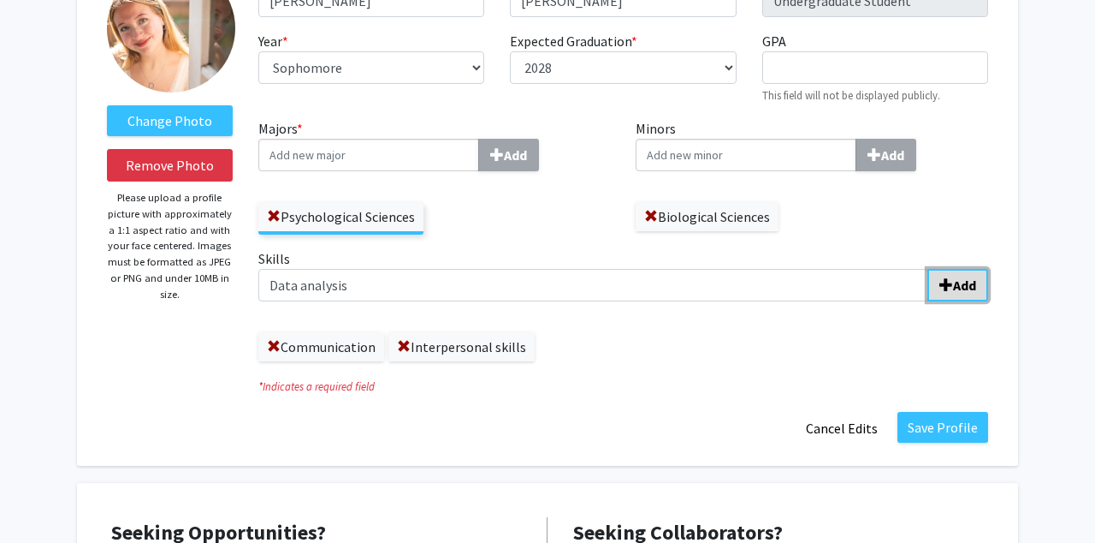
click at [940, 288] on span "submit" at bounding box center [947, 285] width 14 height 14
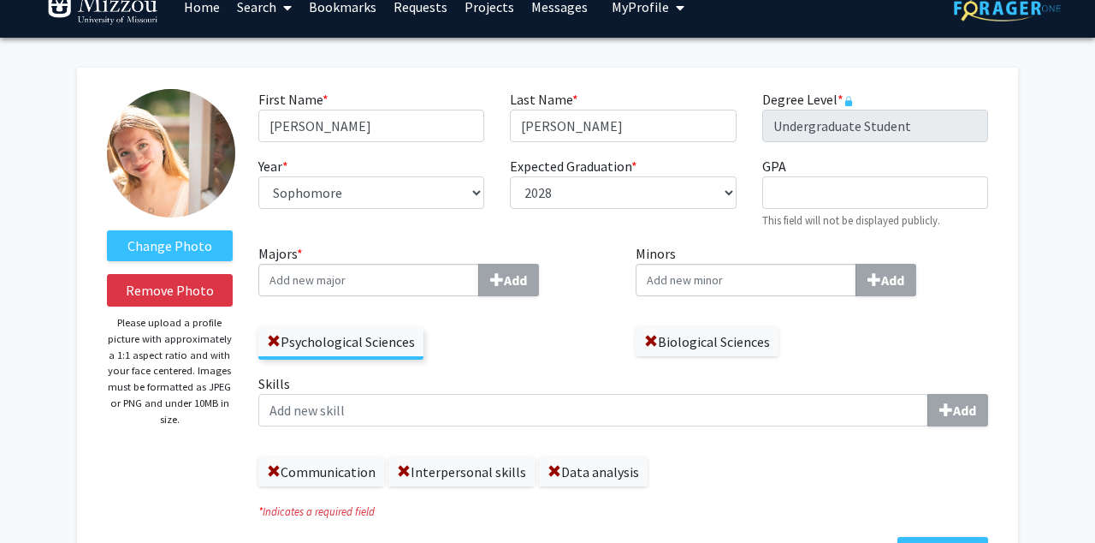
scroll to position [0, 0]
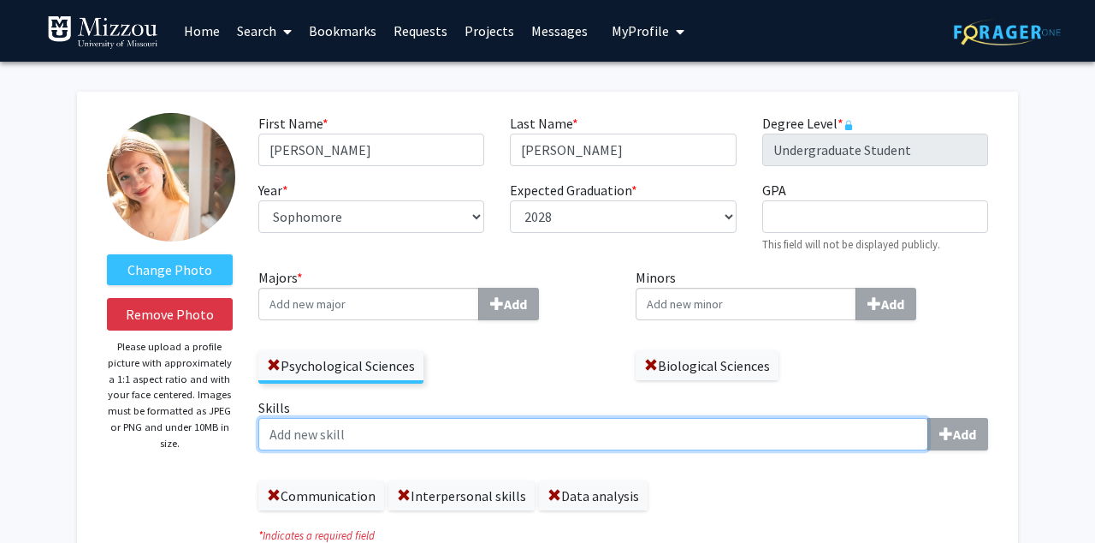
click at [340, 435] on input "Skills Add" at bounding box center [593, 434] width 670 height 33
type input "Microsoft Excel"
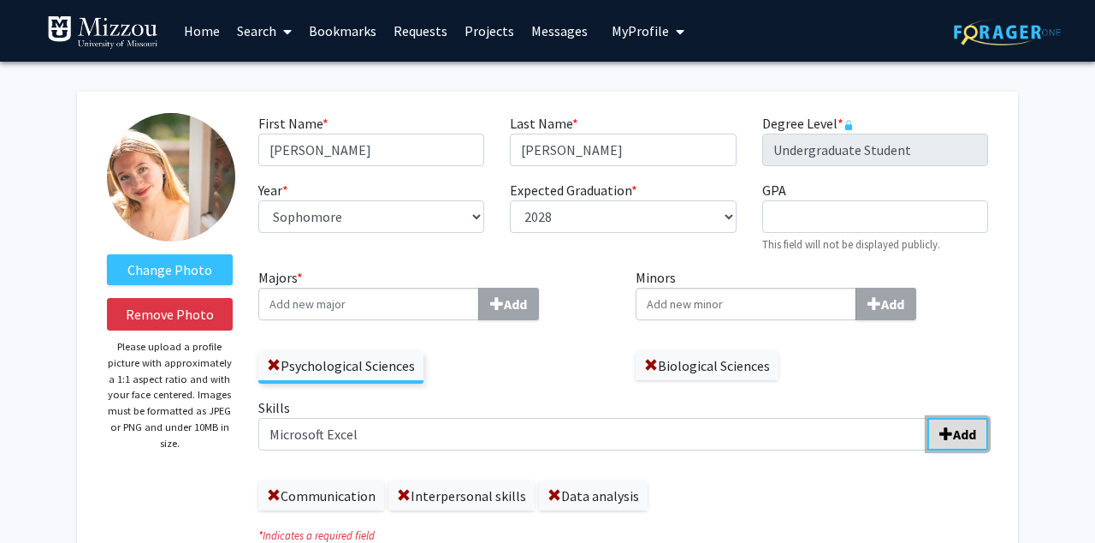
click at [968, 439] on b "Add" at bounding box center [964, 433] width 23 height 17
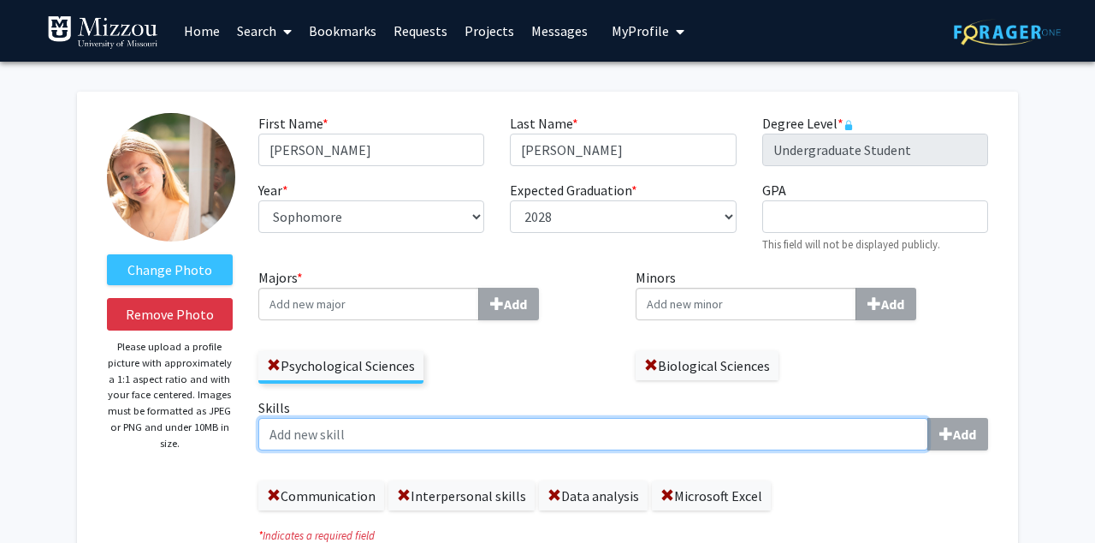
click at [513, 442] on input "Skills Add" at bounding box center [593, 434] width 670 height 33
type input "Google Sheets"
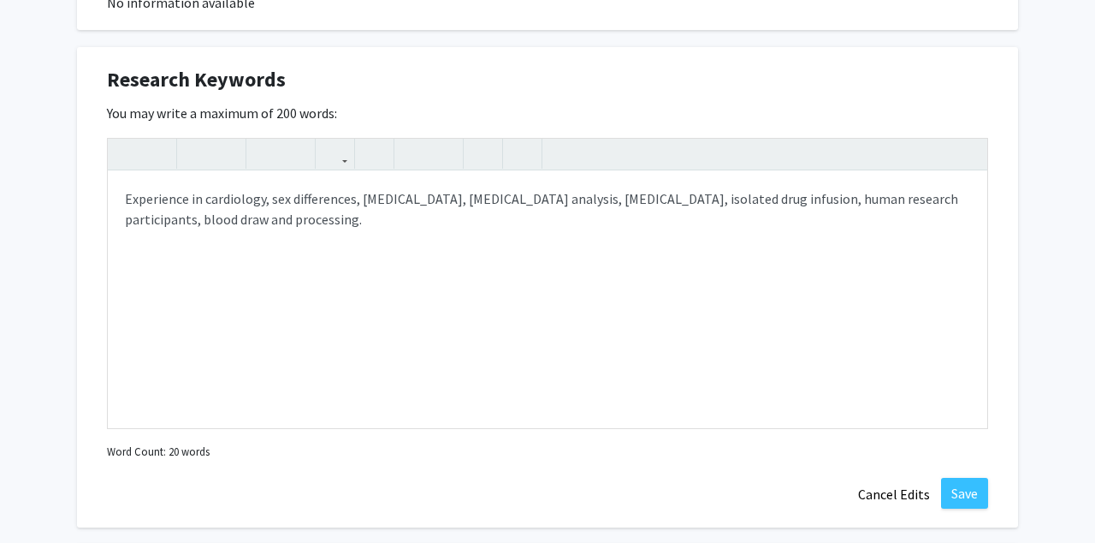
scroll to position [1161, 0]
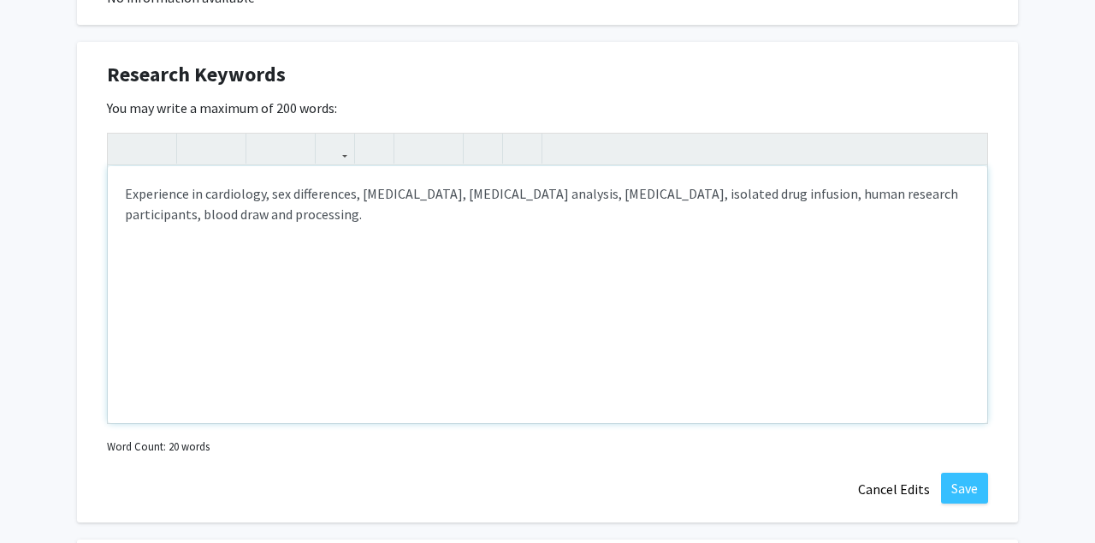
click at [231, 215] on div "Experience in cardiology, sex differences, sleep apnea, EKG analysis, hypoxia, …" at bounding box center [548, 294] width 880 height 257
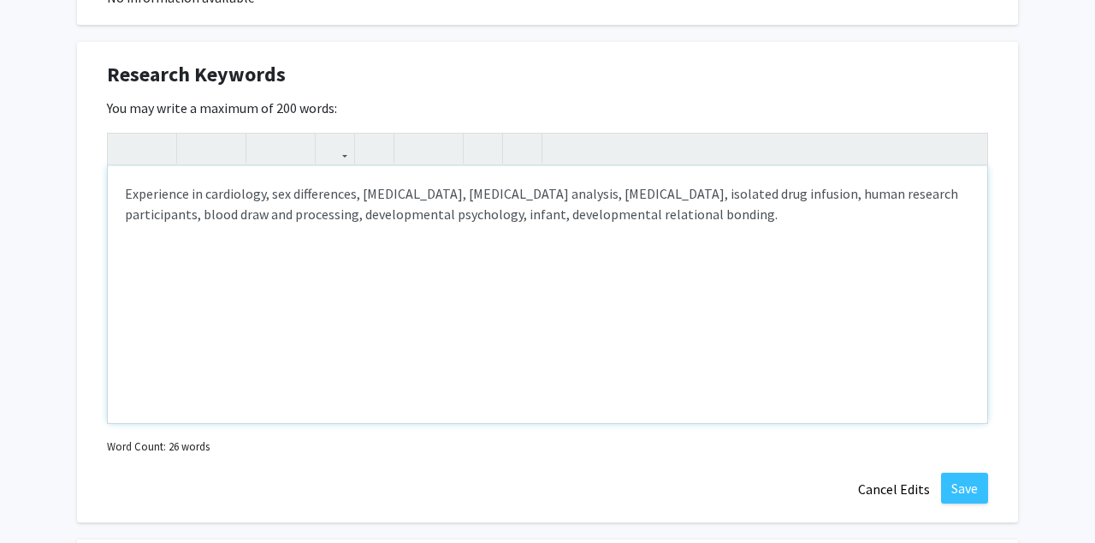
type textarea "Experience in cardiology, sex differences, sleep apnea, EKG analysis, hypoxia, …"
click at [537, 220] on div "Experience in cardiology, sex differences, sleep apnea, EKG analysis, hypoxia, …" at bounding box center [548, 294] width 880 height 257
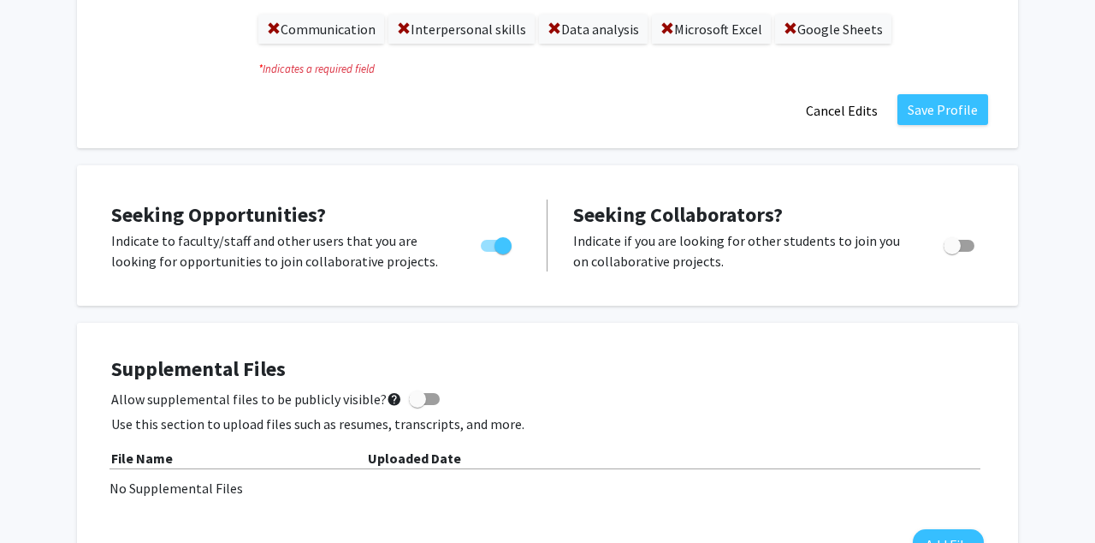
scroll to position [471, 0]
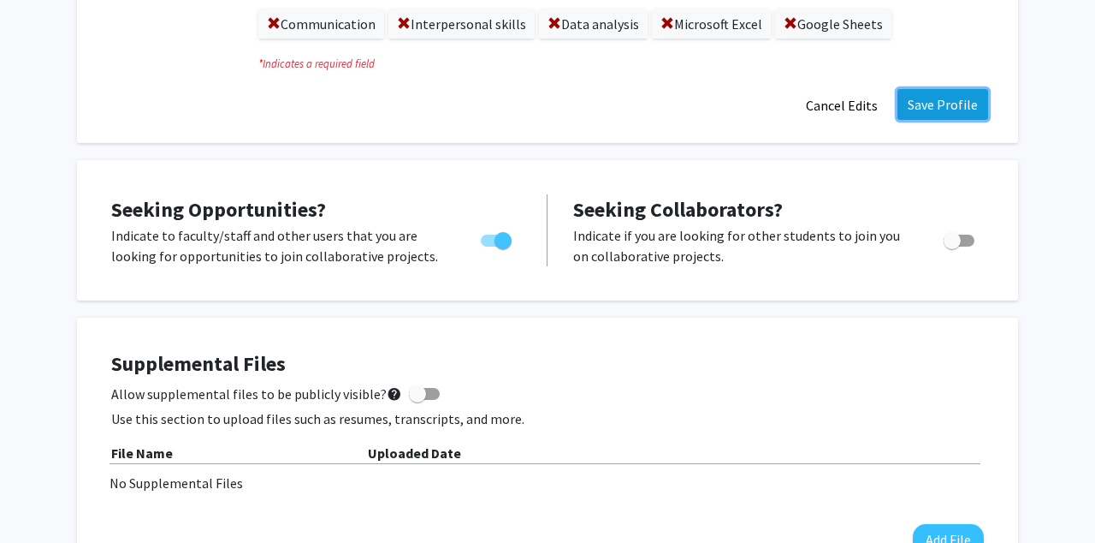
click at [944, 103] on button "Save Profile" at bounding box center [943, 104] width 91 height 31
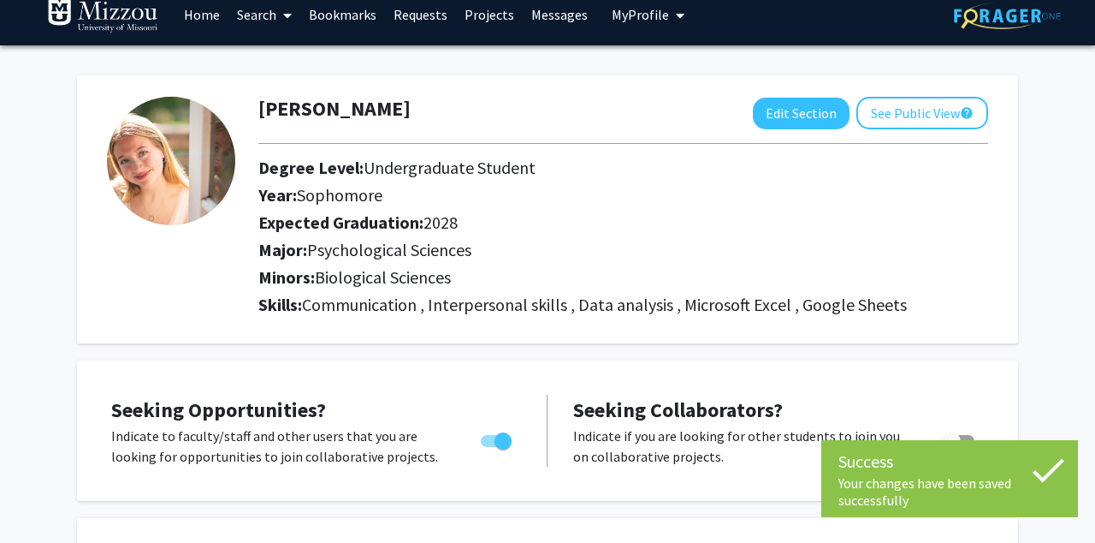
scroll to position [0, 0]
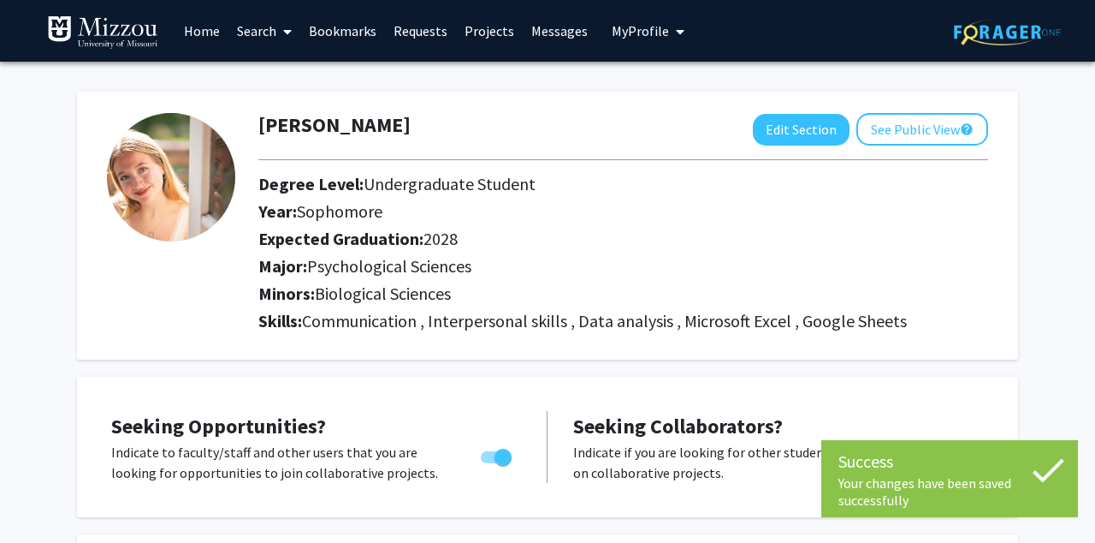
click at [197, 28] on link "Home" at bounding box center [201, 31] width 53 height 60
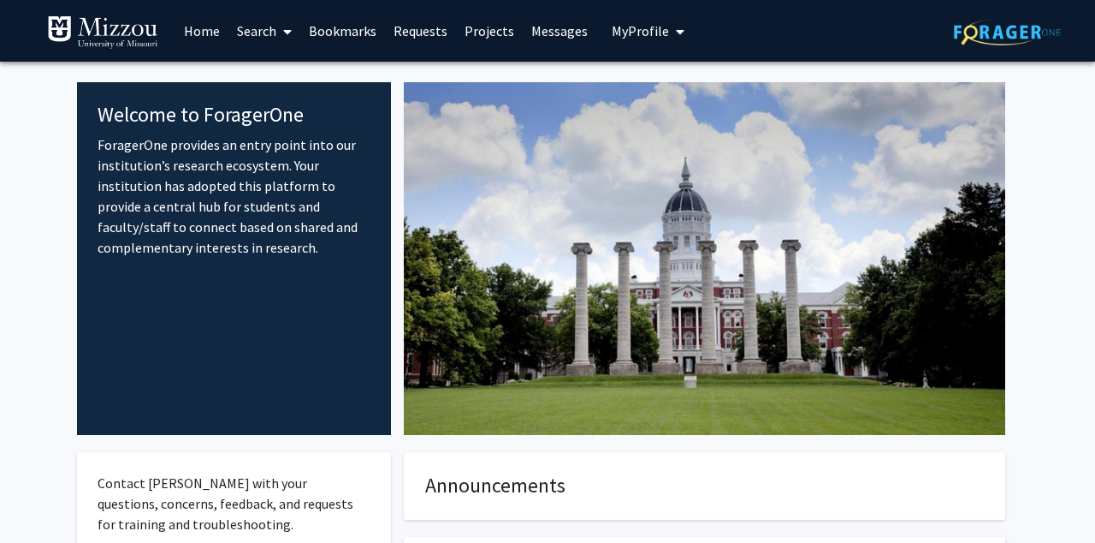
click at [281, 34] on span at bounding box center [283, 32] width 15 height 60
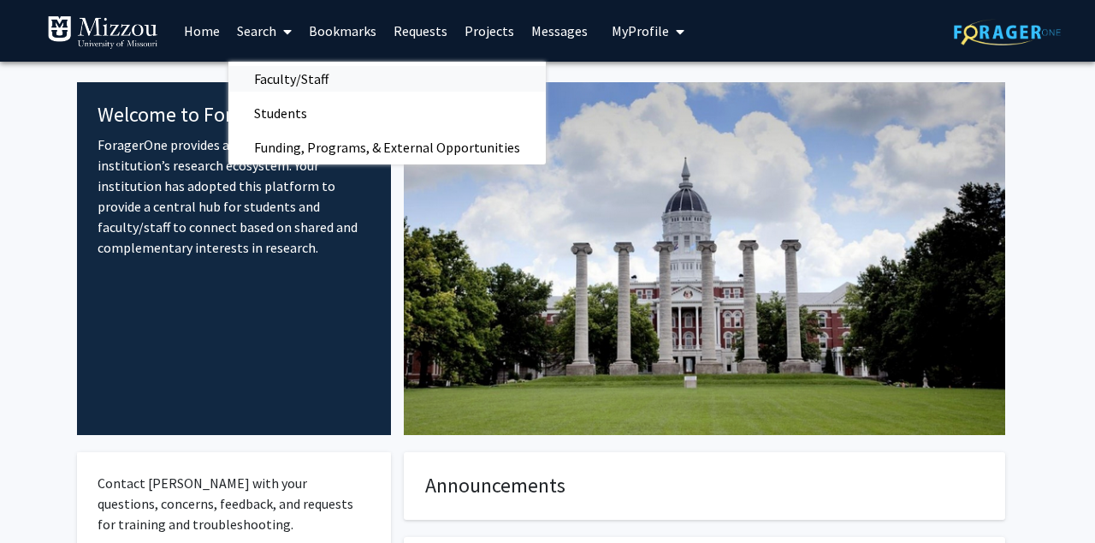
click at [290, 79] on span "Faculty/Staff" at bounding box center [291, 79] width 126 height 34
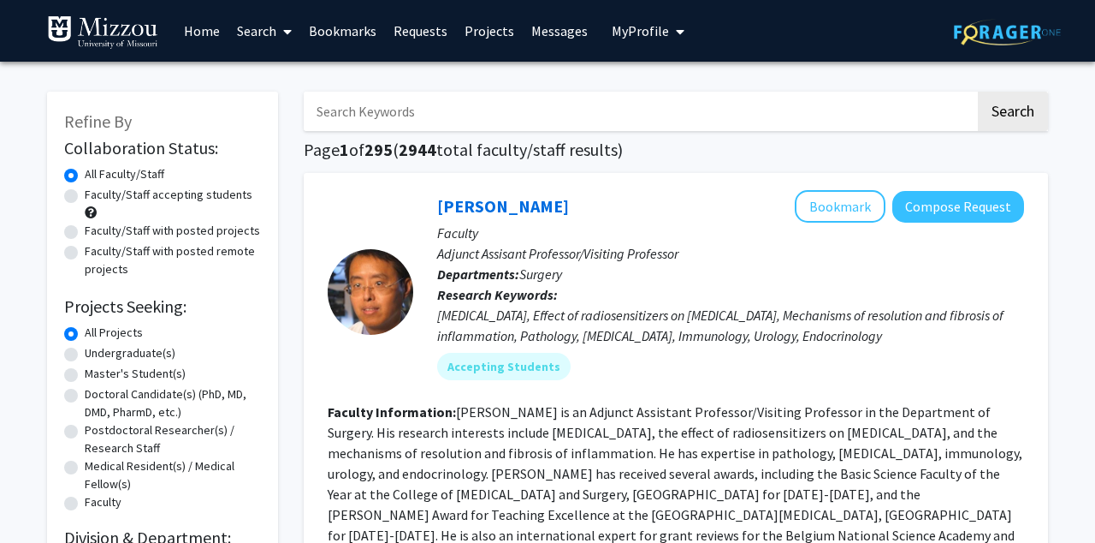
click at [419, 108] on input "Search Keywords" at bounding box center [640, 111] width 672 height 39
click at [978, 92] on button "Search" at bounding box center [1013, 111] width 70 height 39
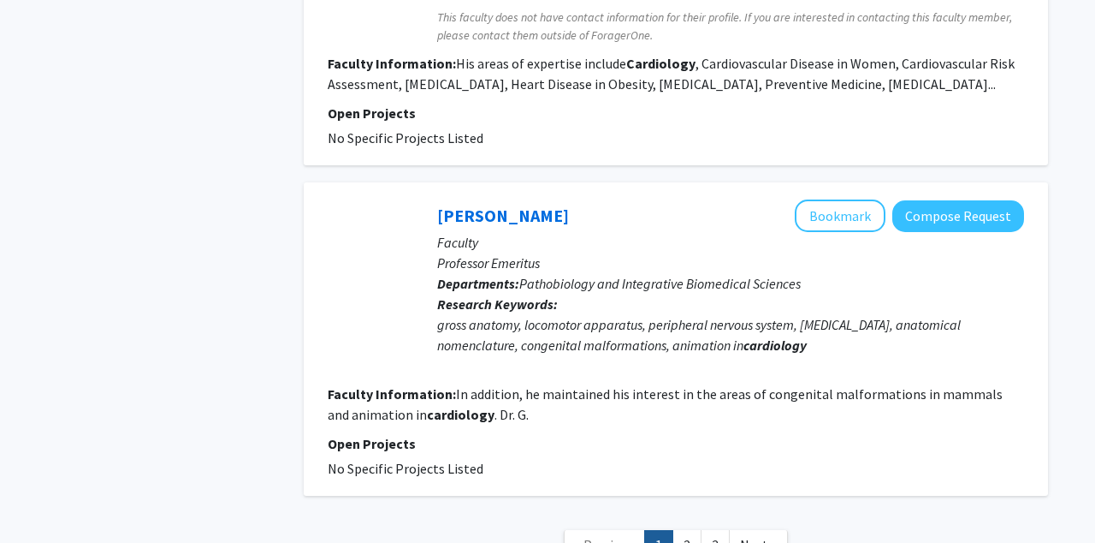
scroll to position [3256, 0]
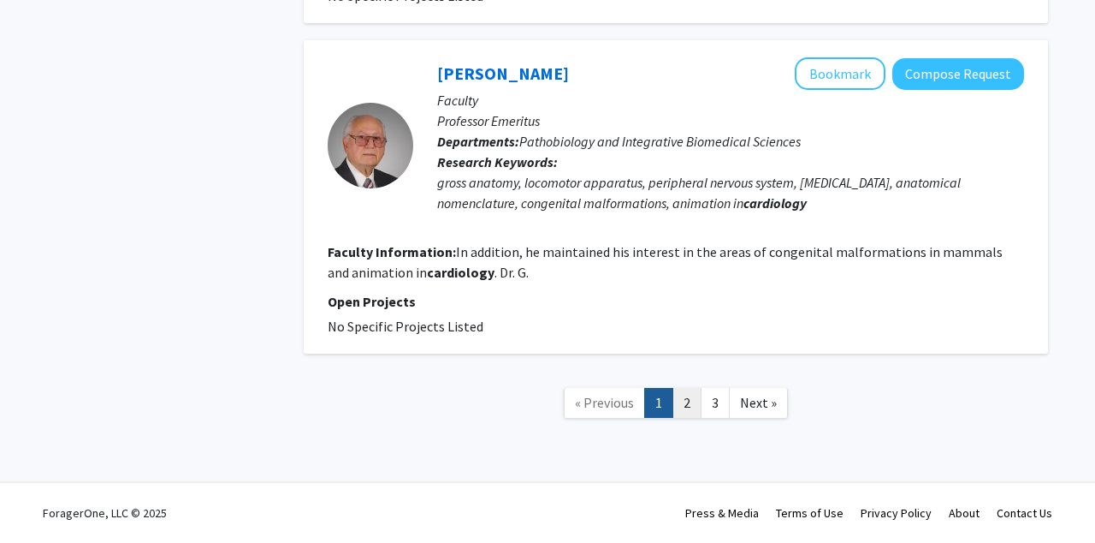
click at [685, 394] on link "2" at bounding box center [687, 403] width 29 height 30
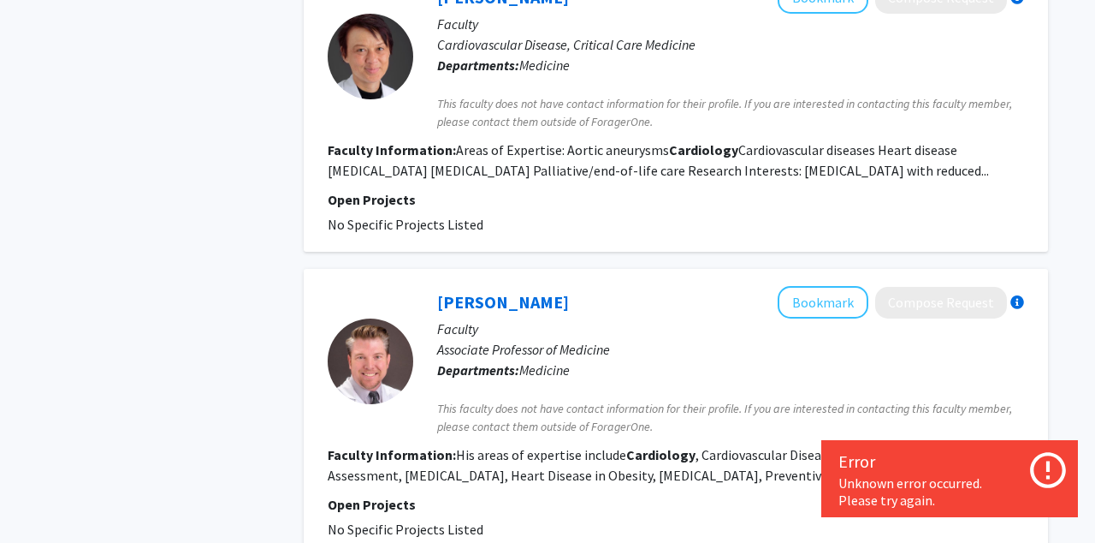
scroll to position [3256, 0]
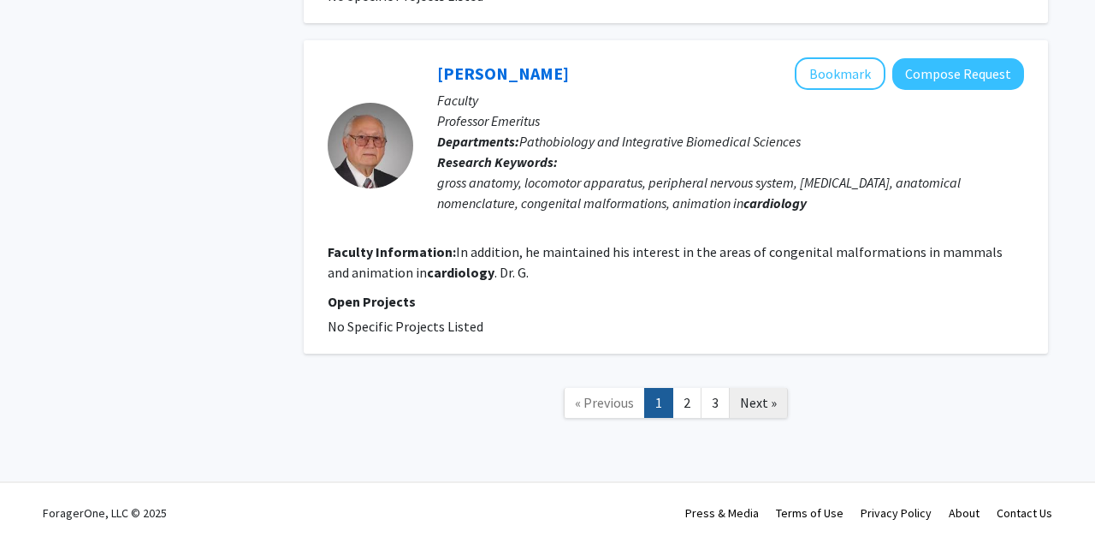
click at [755, 400] on span "Next »" at bounding box center [758, 402] width 37 height 17
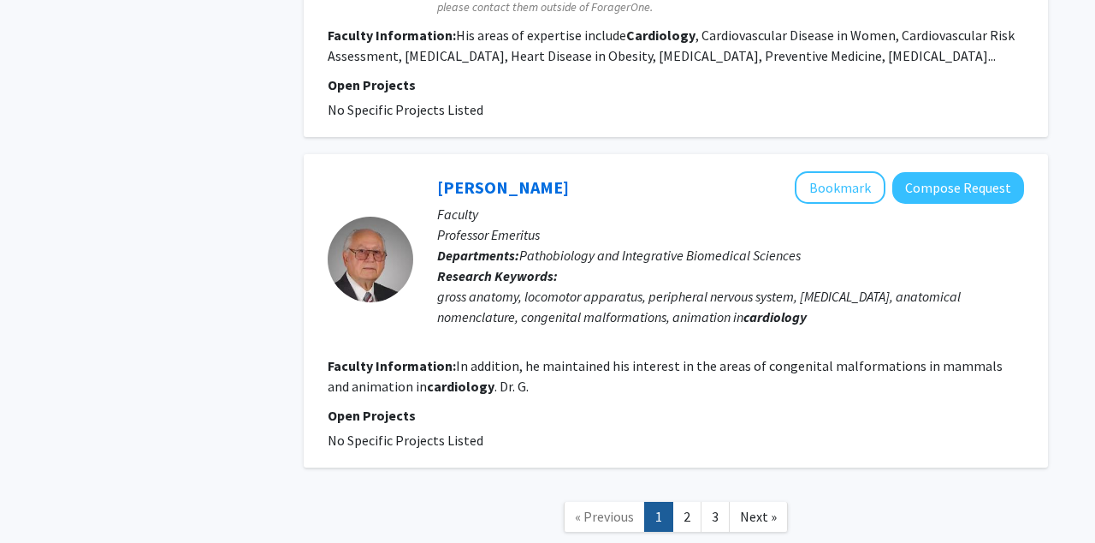
scroll to position [3256, 0]
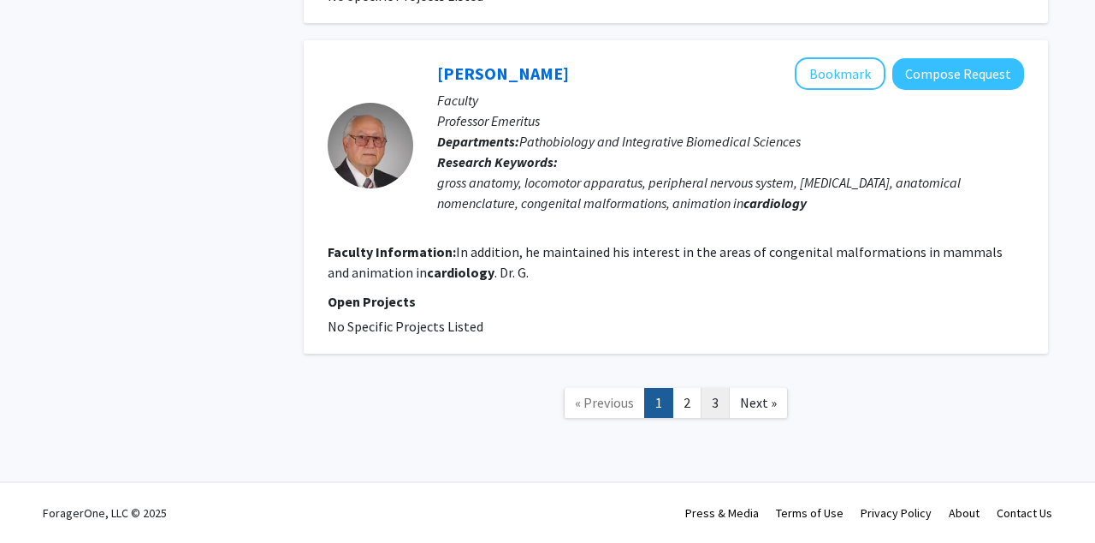
click at [717, 408] on link "3" at bounding box center [715, 403] width 29 height 30
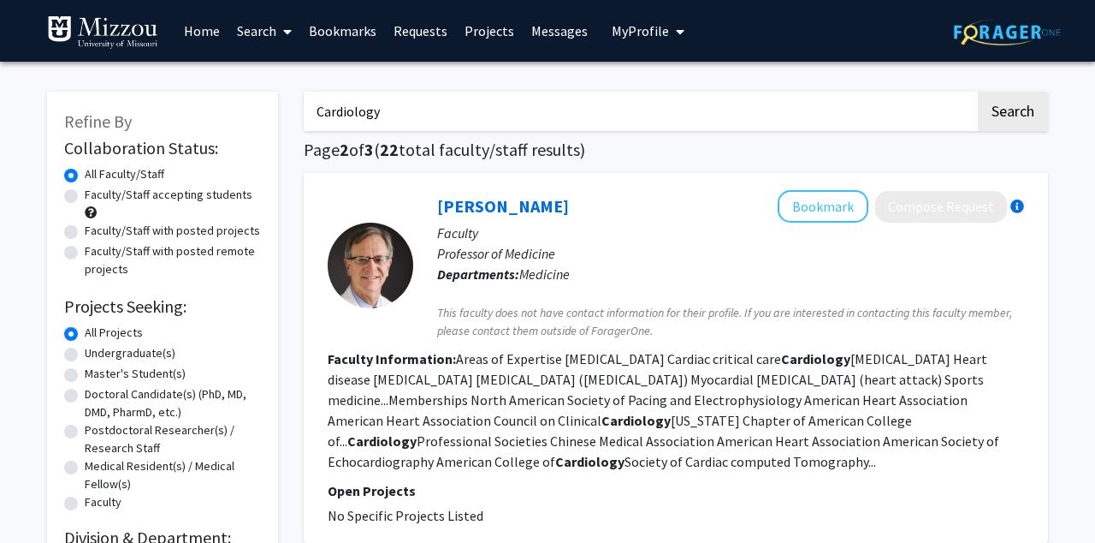
click at [388, 111] on input "Cardiology" at bounding box center [640, 111] width 672 height 39
type input "C"
type input "sex differences"
click at [978, 92] on button "Search" at bounding box center [1013, 111] width 70 height 39
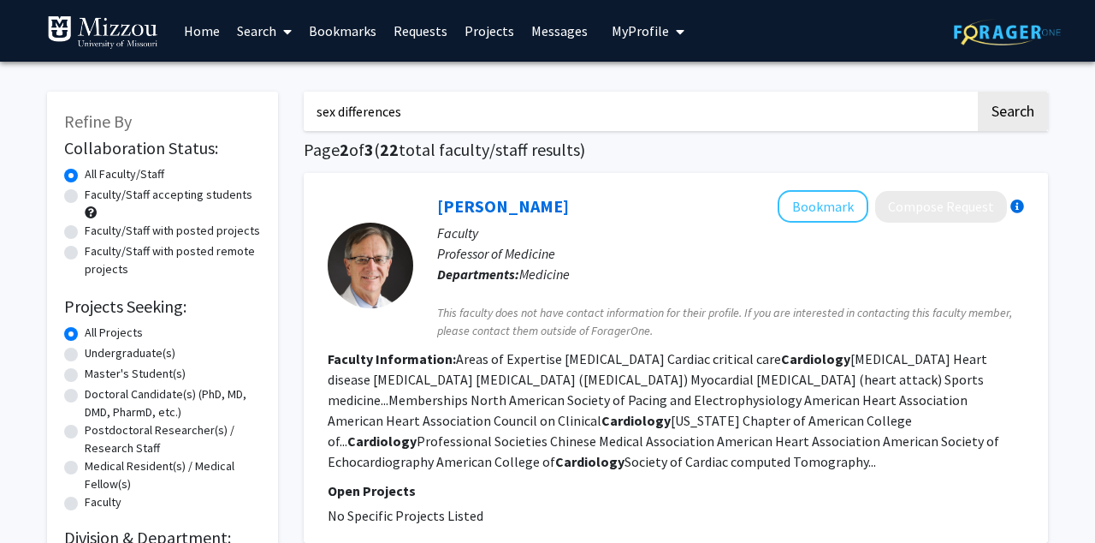
click at [430, 121] on input "sex differences" at bounding box center [640, 111] width 672 height 39
click at [1005, 148] on h1 "Page 2 of 3 ( 22 total faculty/staff results)" at bounding box center [676, 149] width 744 height 21
click at [1004, 117] on button "Search" at bounding box center [1013, 111] width 70 height 39
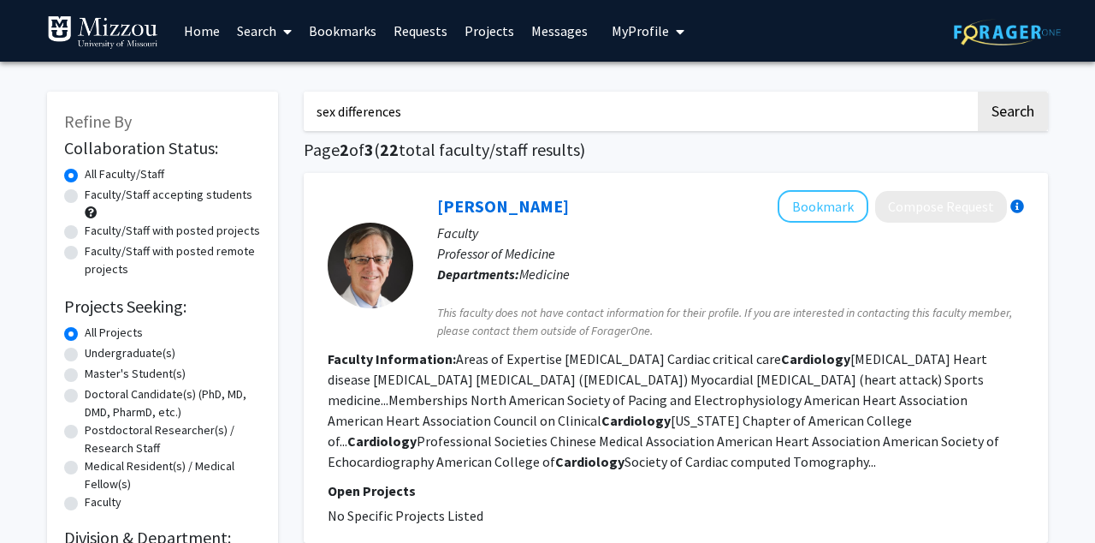
drag, startPoint x: 486, startPoint y: 127, endPoint x: 274, endPoint y: 105, distance: 213.3
type input "Menopause"
click at [980, 112] on button "Search" at bounding box center [1013, 111] width 70 height 39
click at [670, 112] on input "Menopause" at bounding box center [640, 111] width 672 height 39
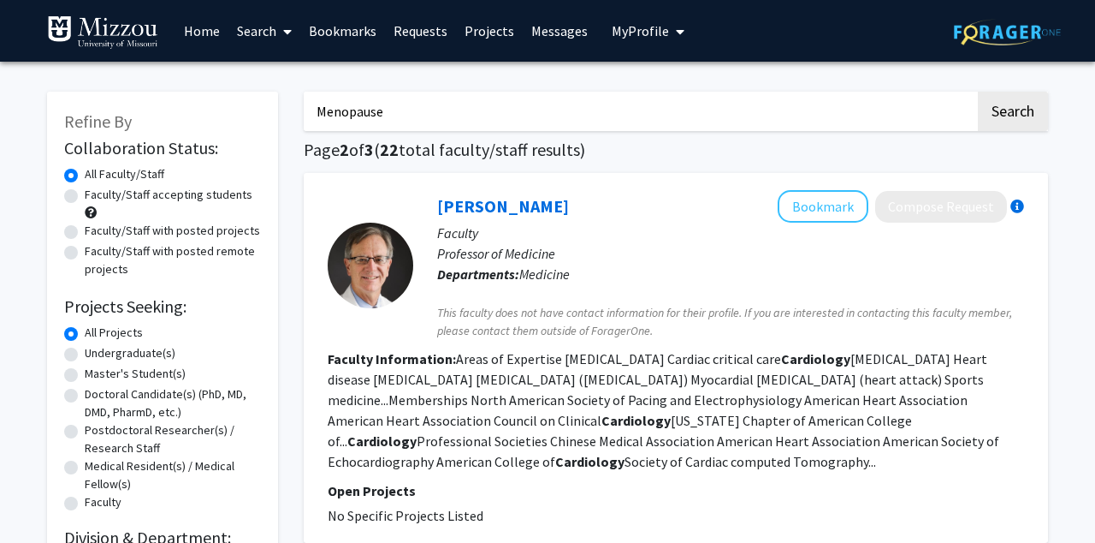
click at [978, 92] on button "Search" at bounding box center [1013, 111] width 70 height 39
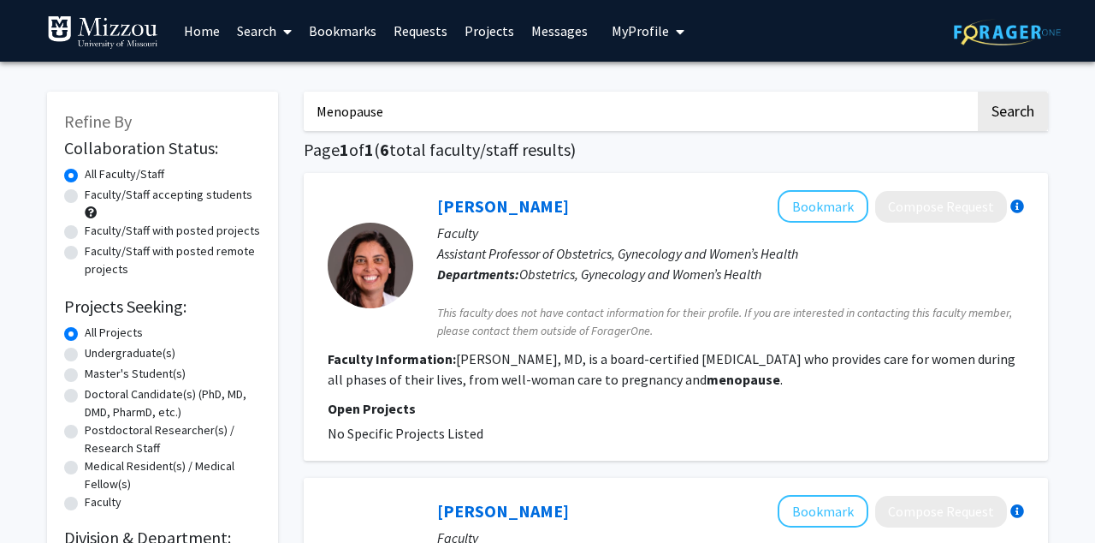
drag, startPoint x: 530, startPoint y: 122, endPoint x: 307, endPoint y: 101, distance: 223.4
click at [307, 101] on input "Menopause" at bounding box center [640, 111] width 672 height 39
click at [978, 92] on button "Search" at bounding box center [1013, 111] width 70 height 39
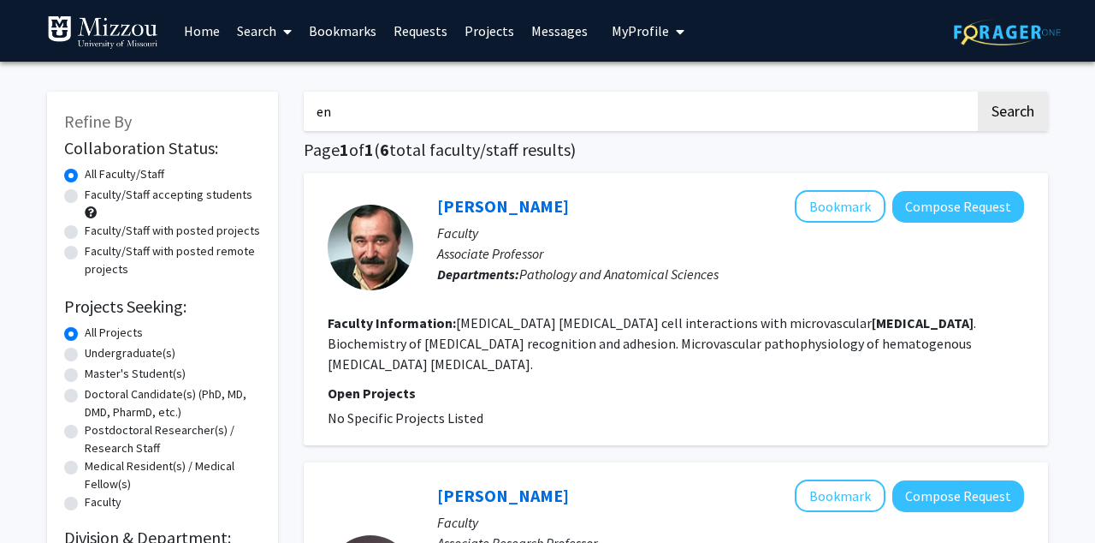
type input "e"
type input "[MEDICAL_DATA]"
click at [978, 92] on button "Search" at bounding box center [1013, 111] width 70 height 39
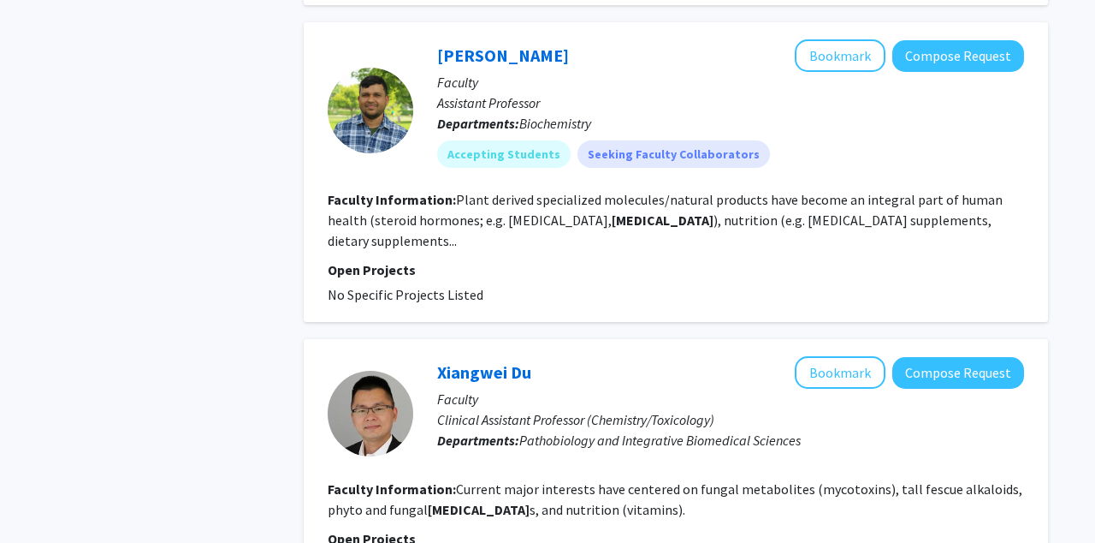
scroll to position [2712, 0]
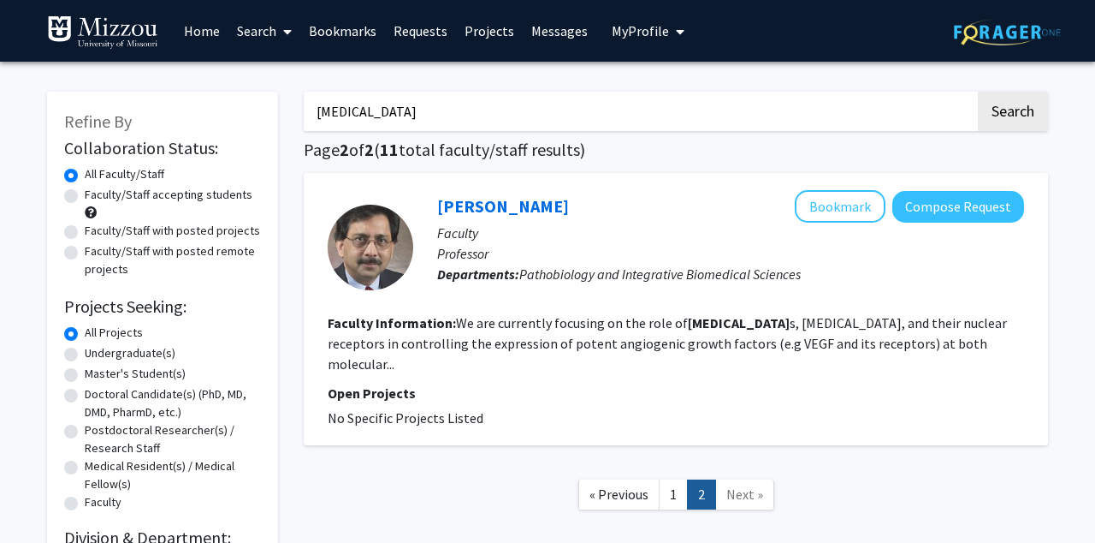
drag, startPoint x: 487, startPoint y: 124, endPoint x: 253, endPoint y: 116, distance: 233.7
click at [253, 117] on div "Refine By Collaboration Status: Collaboration Status All Faculty/Staff Collabor…" at bounding box center [547, 373] width 1027 height 598
click at [978, 92] on button "Search" at bounding box center [1013, 111] width 70 height 39
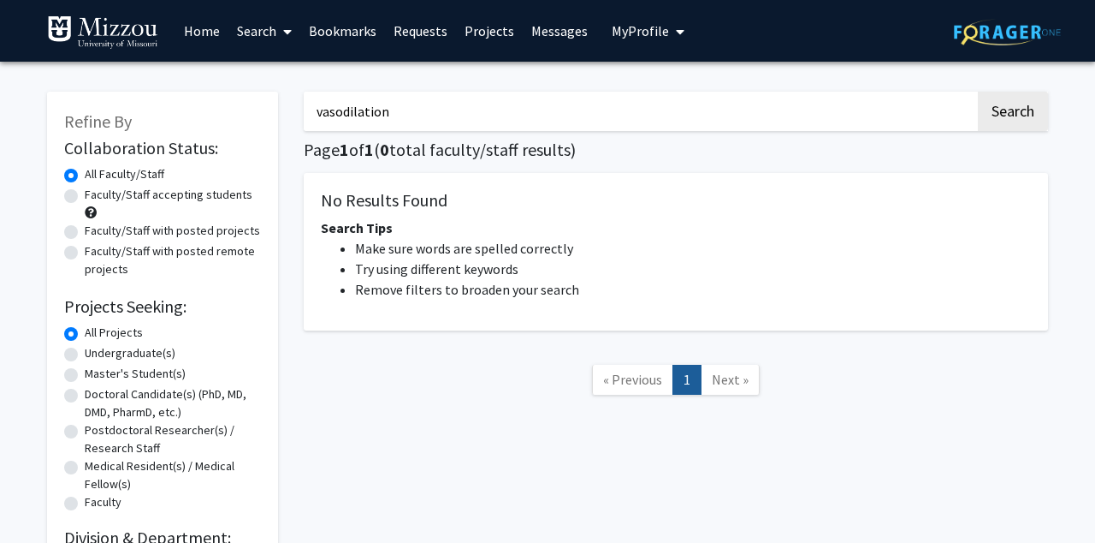
click at [978, 92] on button "Search" at bounding box center [1013, 111] width 70 height 39
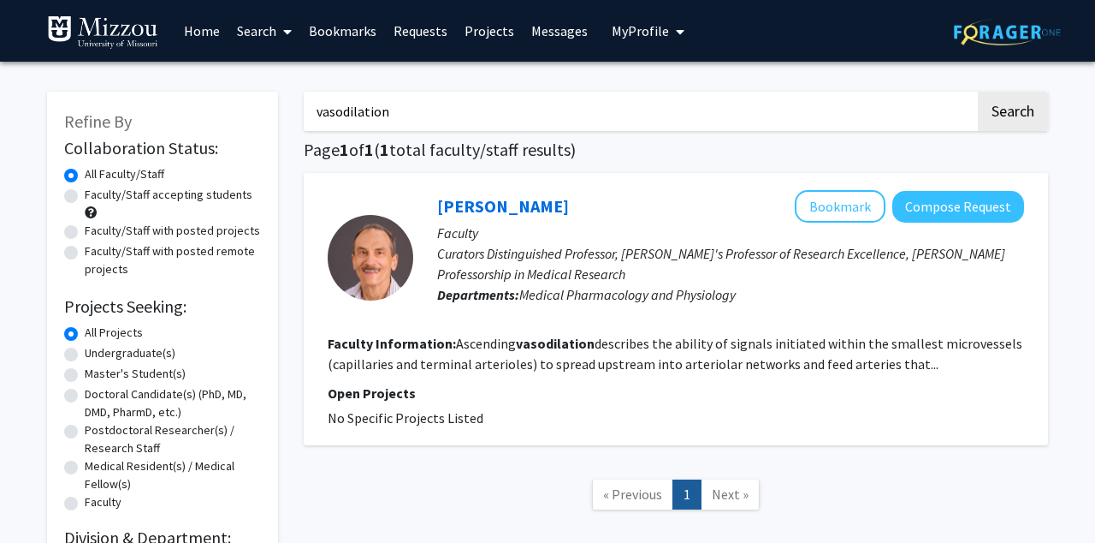
click at [978, 92] on button "Search" at bounding box center [1013, 111] width 70 height 39
click at [436, 122] on input "vasodilation" at bounding box center [640, 111] width 672 height 39
type input "v"
click at [978, 92] on button "Search" at bounding box center [1013, 111] width 70 height 39
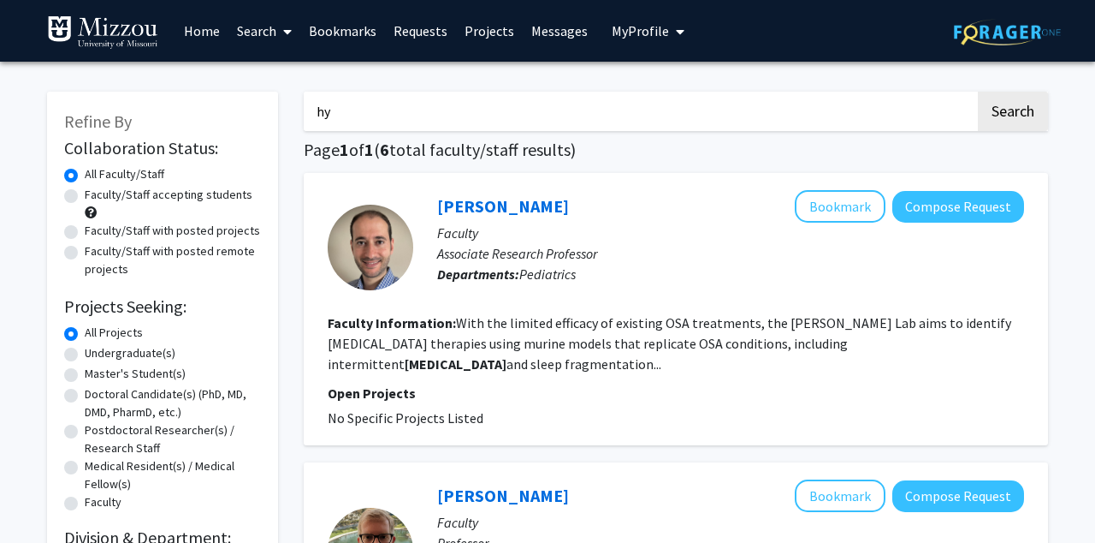
type input "h"
type input "blood flow"
click at [978, 92] on button "Search" at bounding box center [1013, 111] width 70 height 39
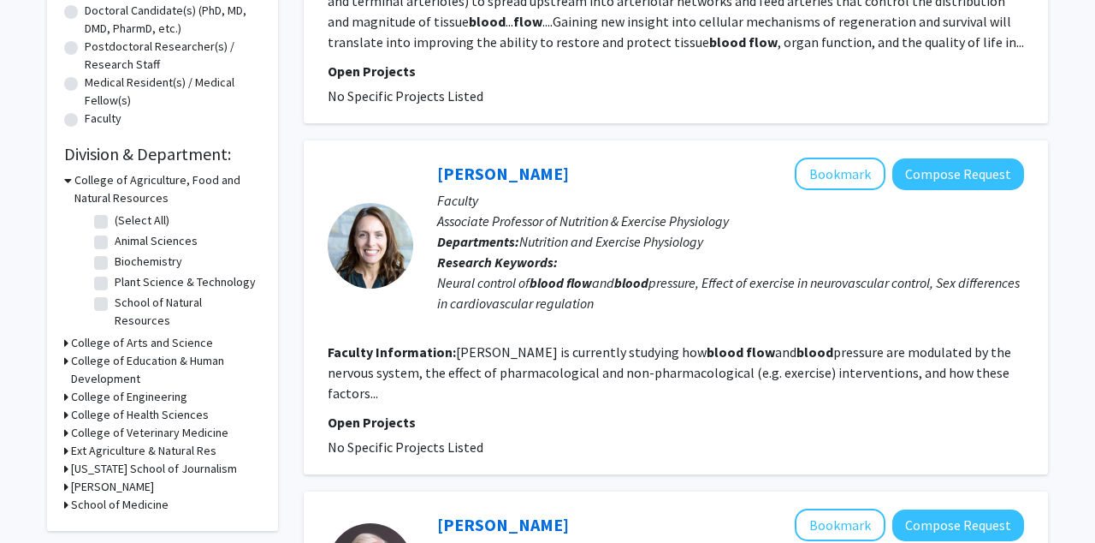
scroll to position [463, 0]
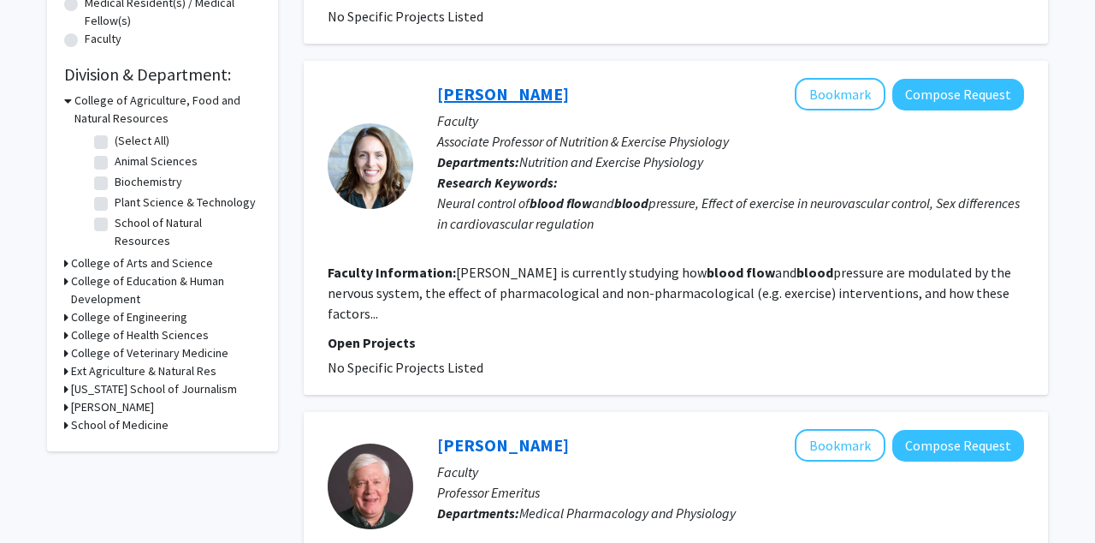
click at [467, 92] on link "[PERSON_NAME]" at bounding box center [503, 93] width 132 height 21
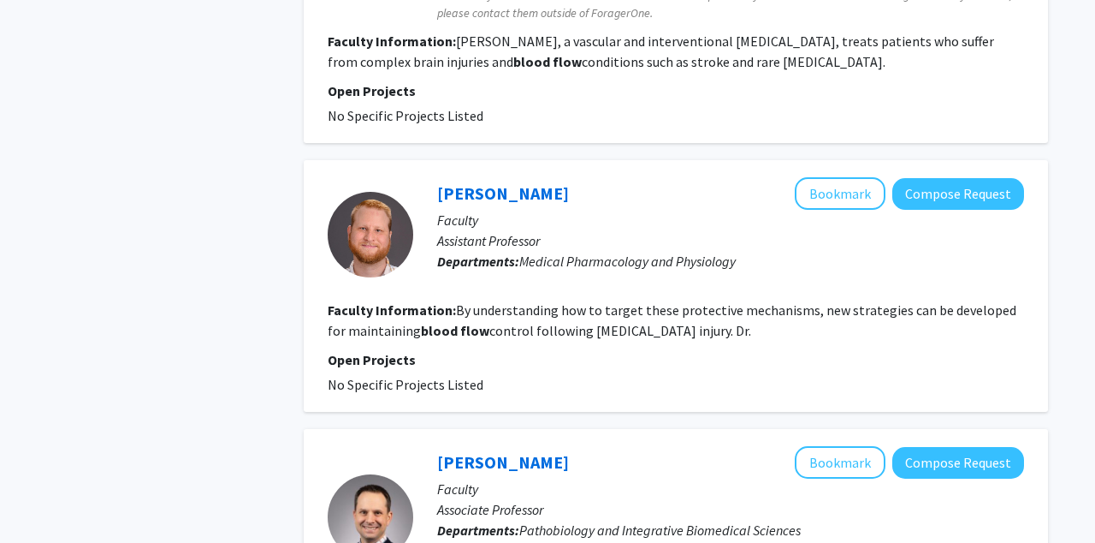
scroll to position [2427, 0]
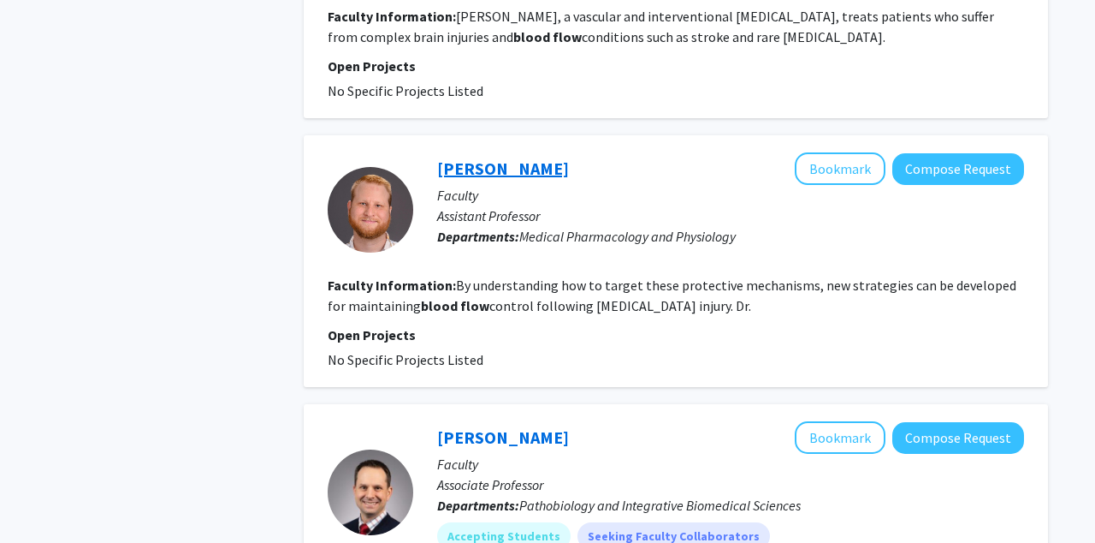
click at [460, 157] on link "[PERSON_NAME]" at bounding box center [503, 167] width 132 height 21
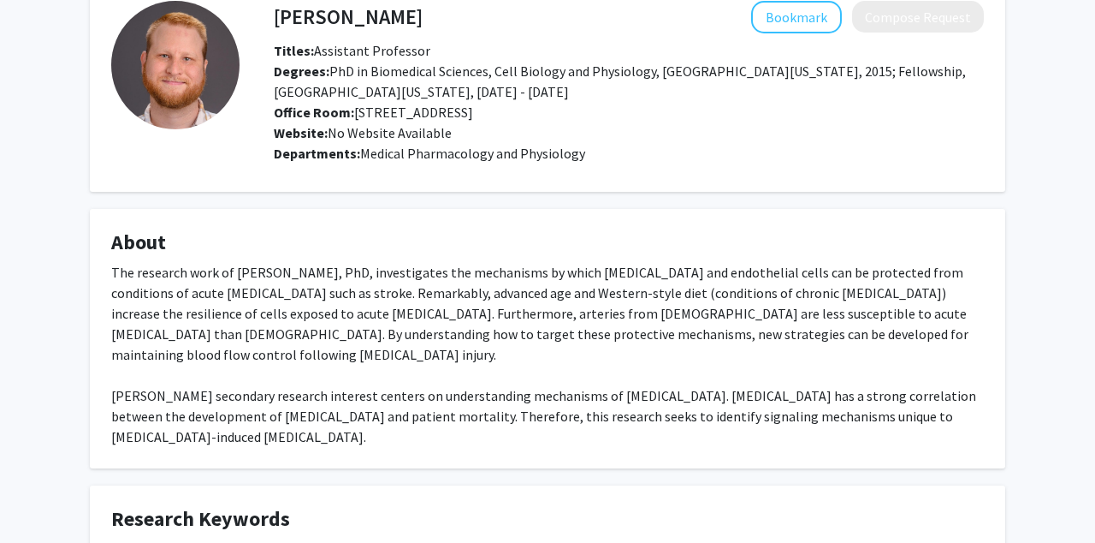
scroll to position [239, 0]
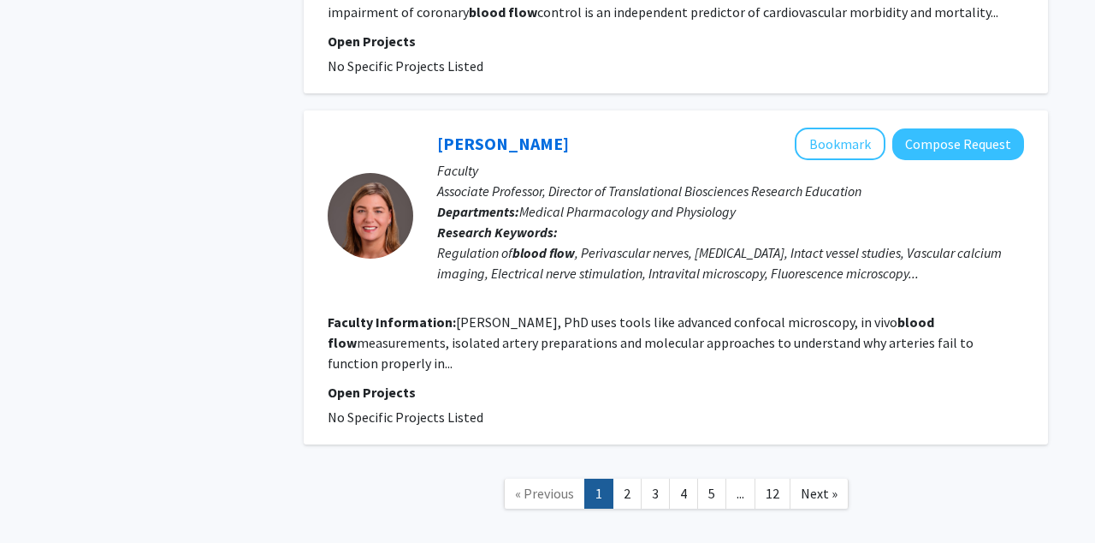
scroll to position [3025, 0]
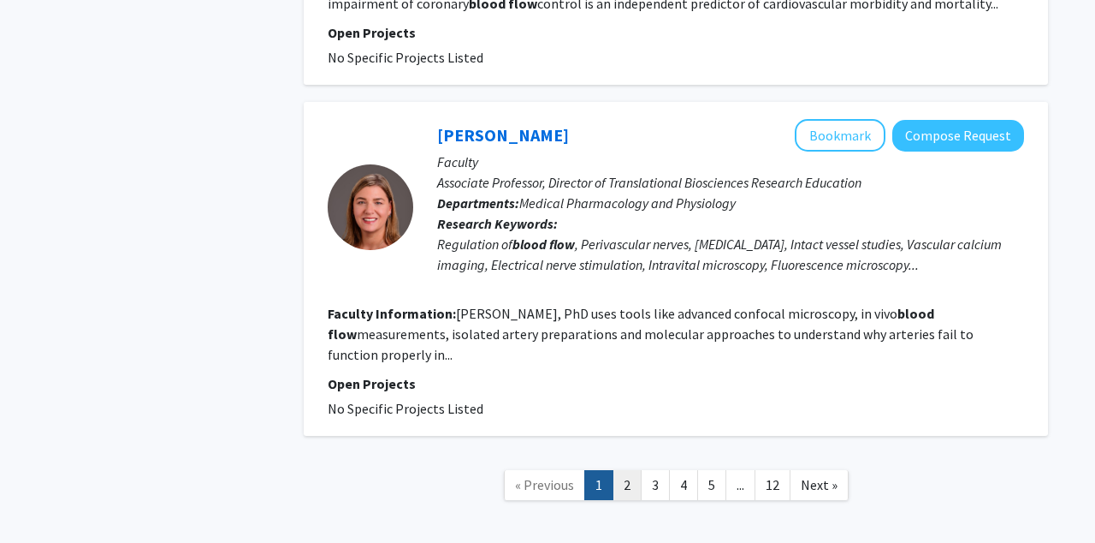
click at [626, 470] on link "2" at bounding box center [627, 485] width 29 height 30
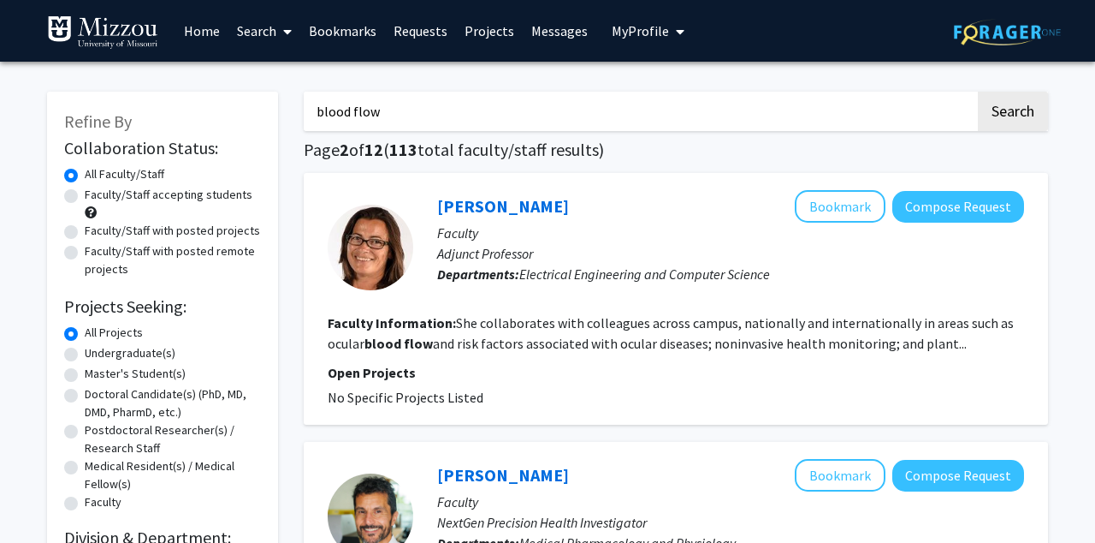
click at [709, 104] on input "blood flow" at bounding box center [640, 111] width 672 height 39
type input "b"
type input "[PERSON_NAME]"
click at [978, 92] on button "Search" at bounding box center [1013, 111] width 70 height 39
